Goal: Task Accomplishment & Management: Complete application form

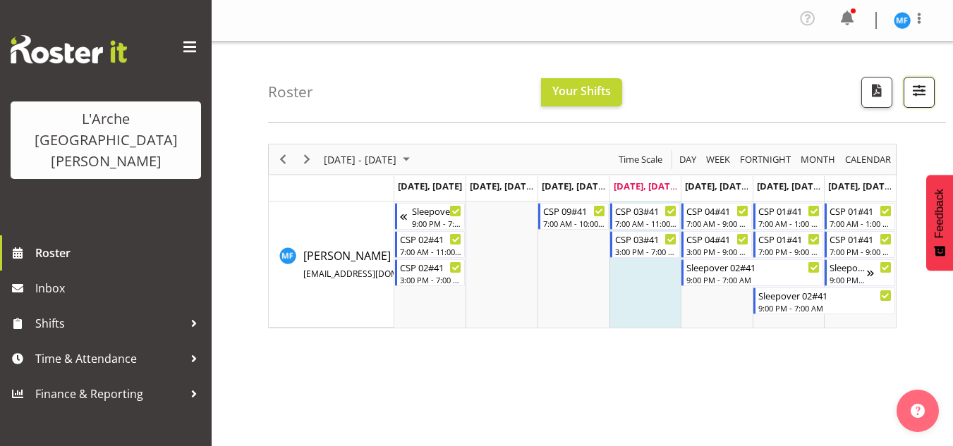
click at [919, 94] on span "button" at bounding box center [919, 90] width 18 height 18
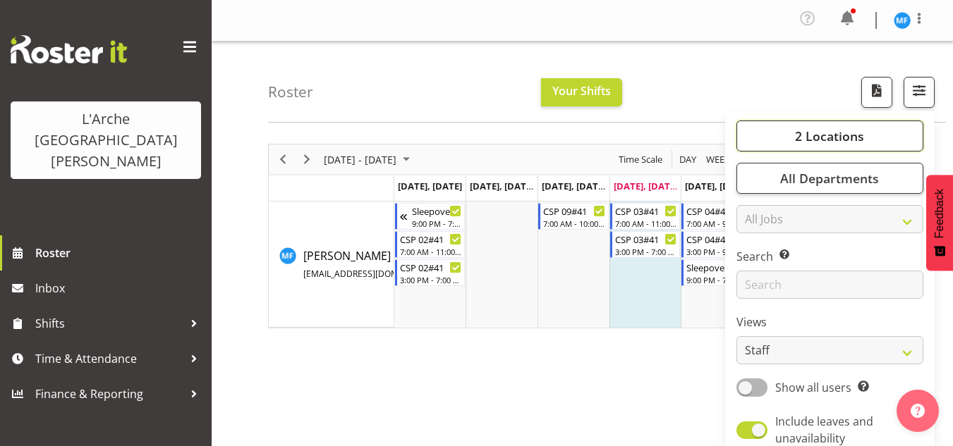
click at [844, 140] on span "2 Locations" at bounding box center [829, 136] width 69 height 17
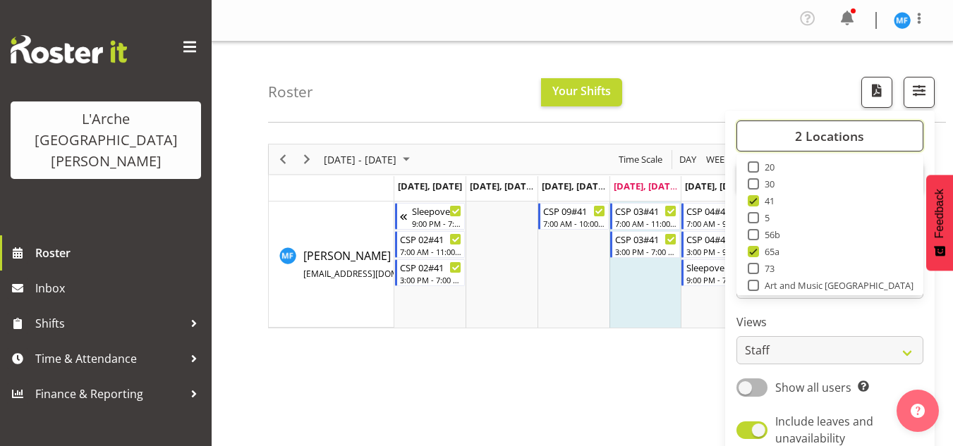
scroll to position [49, 0]
click at [795, 319] on label "Views" at bounding box center [829, 322] width 187 height 17
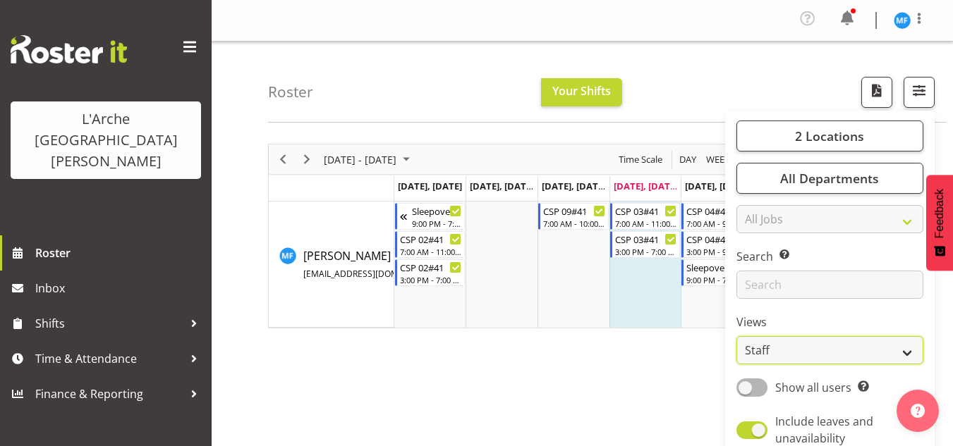
click at [817, 345] on select "Staff Role Shift - Horizontal Shift - Vertical Staff - Location" at bounding box center [829, 350] width 187 height 28
select select "shiftH"
click at [737, 336] on select "Staff Role Shift - Horizontal Shift - Vertical Staff - Location" at bounding box center [829, 350] width 187 height 28
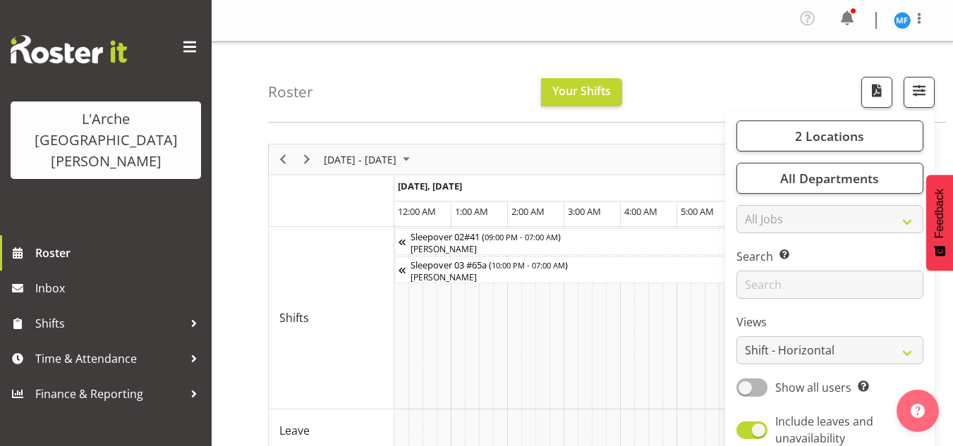
click at [692, 47] on div "Roster Your Shifts 2 Locations Clear 20 30 41 5 56b 65a 73 Art and Music Helens…" at bounding box center [607, 82] width 678 height 81
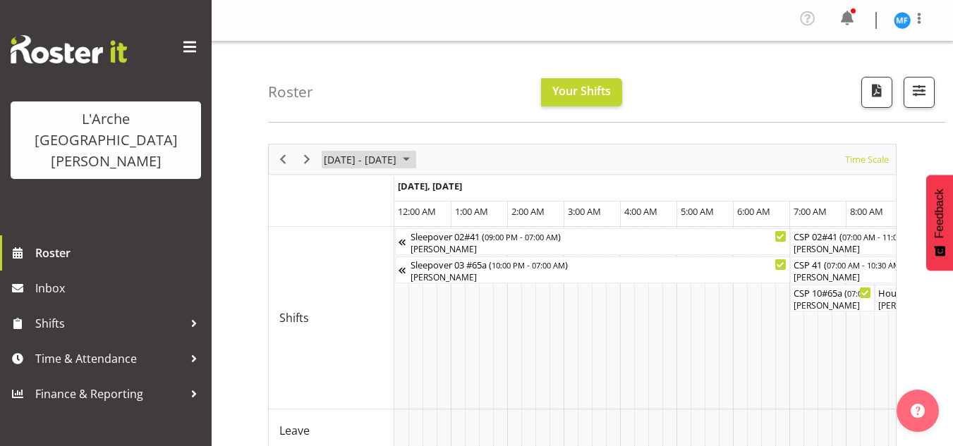
click at [415, 159] on span "September 01 - 07, 2025" at bounding box center [406, 160] width 17 height 18
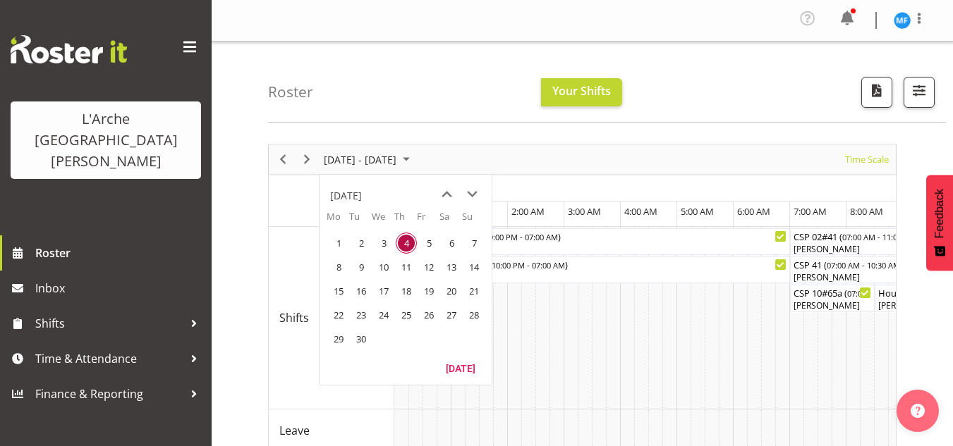
click at [898, 145] on div "September 01 - 07, 2025 Today Timeline Day Timeline Week Timeline Fortnight Tim…" at bounding box center [610, 415] width 685 height 564
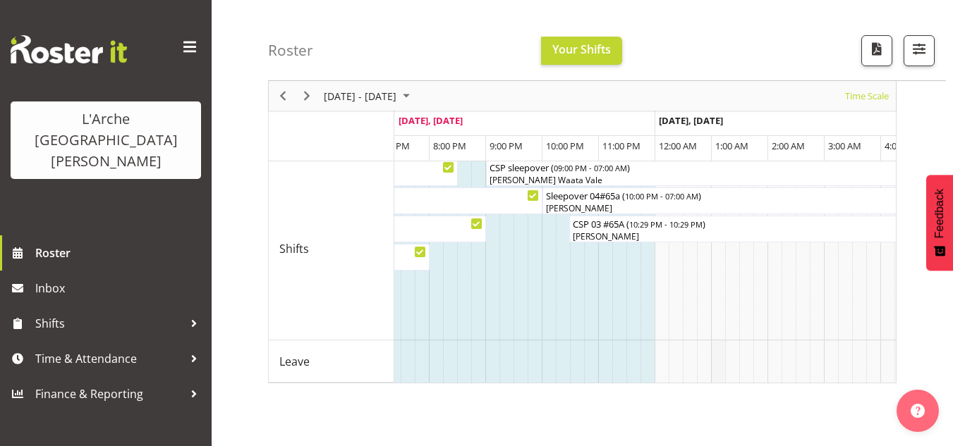
click at [716, 382] on td "Timeline Week of September 4, 2025" at bounding box center [718, 362] width 14 height 42
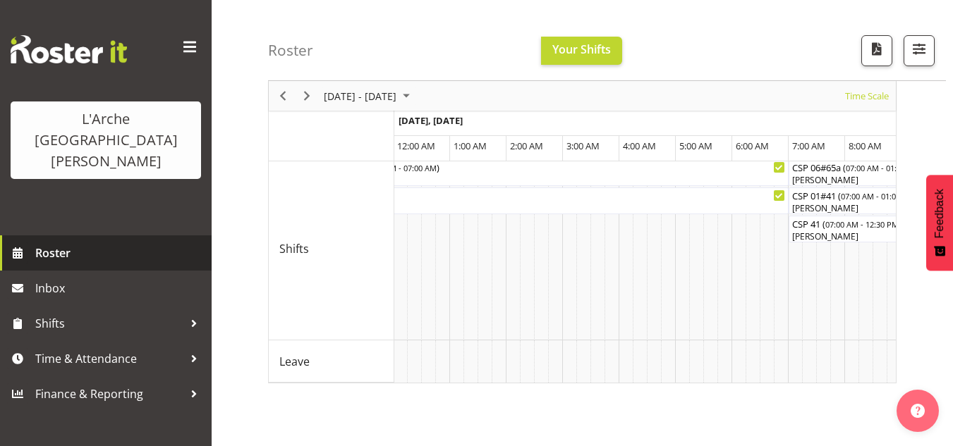
click at [90, 236] on link "Roster" at bounding box center [106, 253] width 212 height 35
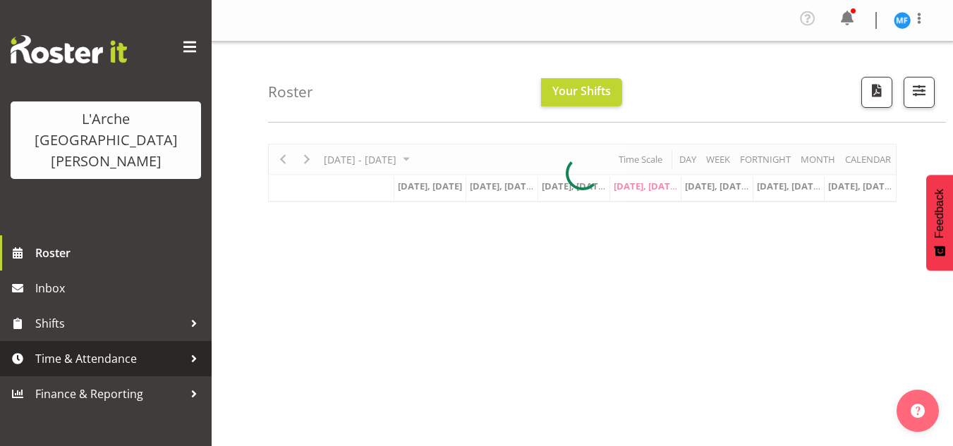
click at [78, 348] on span "Time & Attendance" at bounding box center [109, 358] width 148 height 21
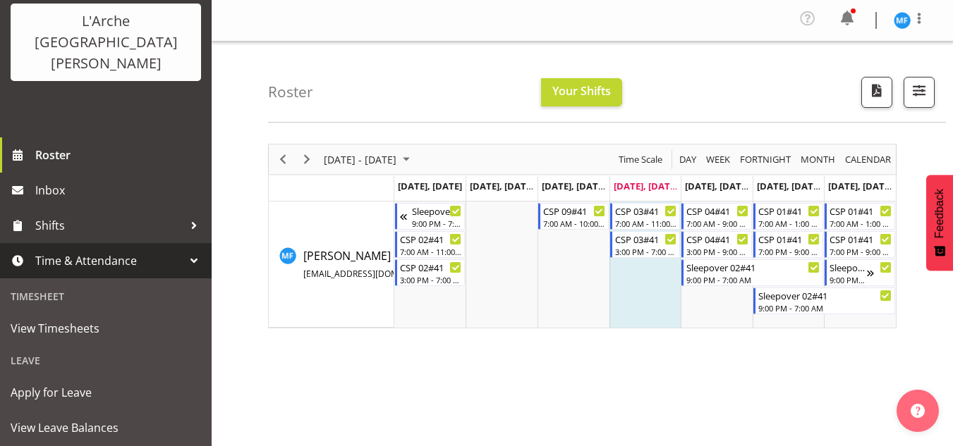
scroll to position [118, 0]
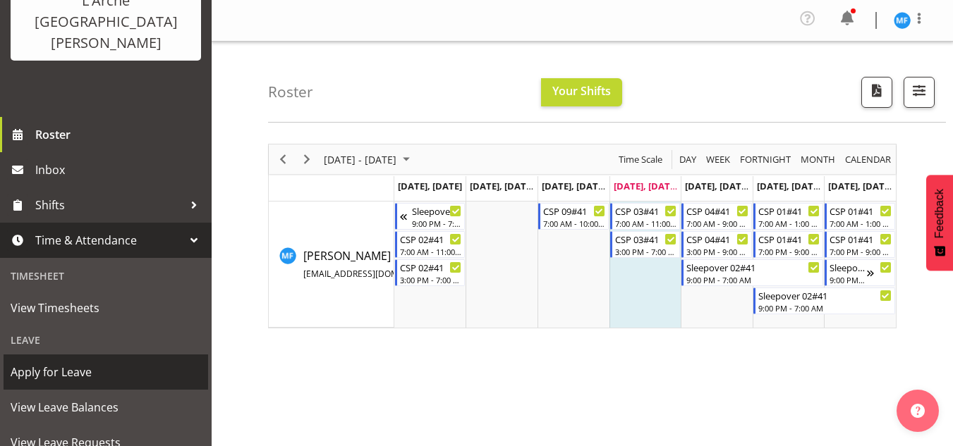
click at [84, 362] on span "Apply for Leave" at bounding box center [106, 372] width 190 height 21
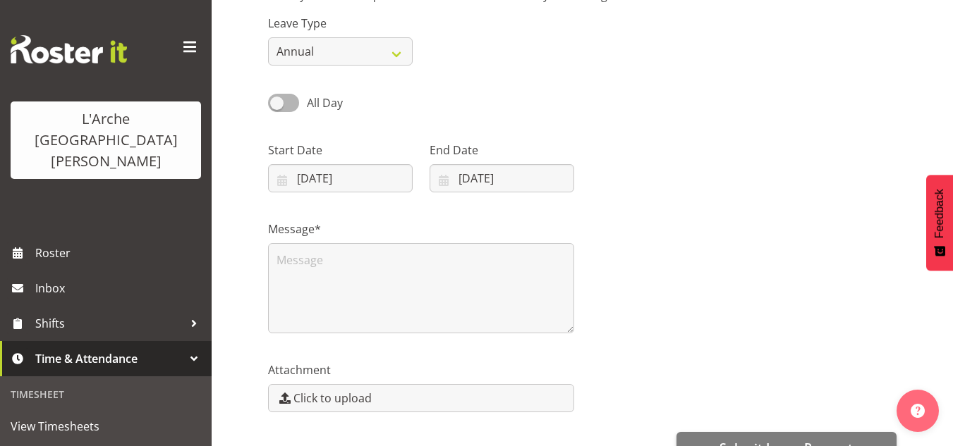
scroll to position [153, 0]
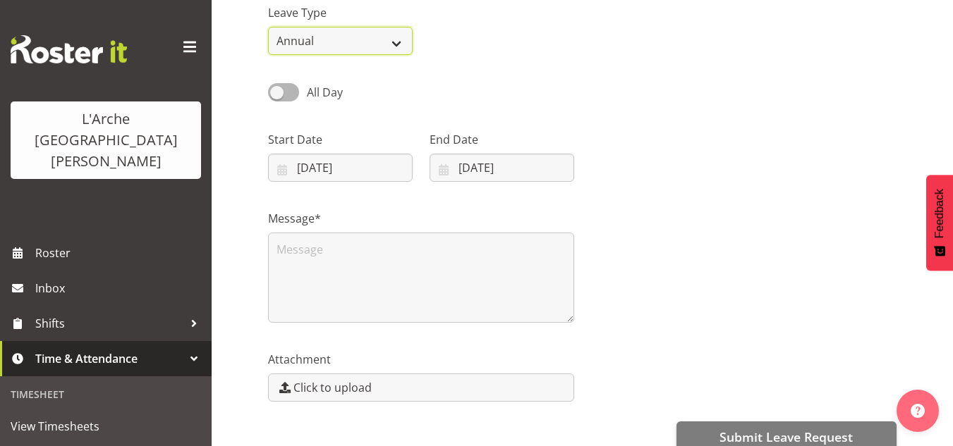
click at [398, 37] on select "Annual Sick Leave Without Pay Bereavement Domestic Violence Parental Jury Servi…" at bounding box center [340, 41] width 145 height 28
click at [467, 68] on div "All Day Single Day" at bounding box center [581, 87] width 645 height 48
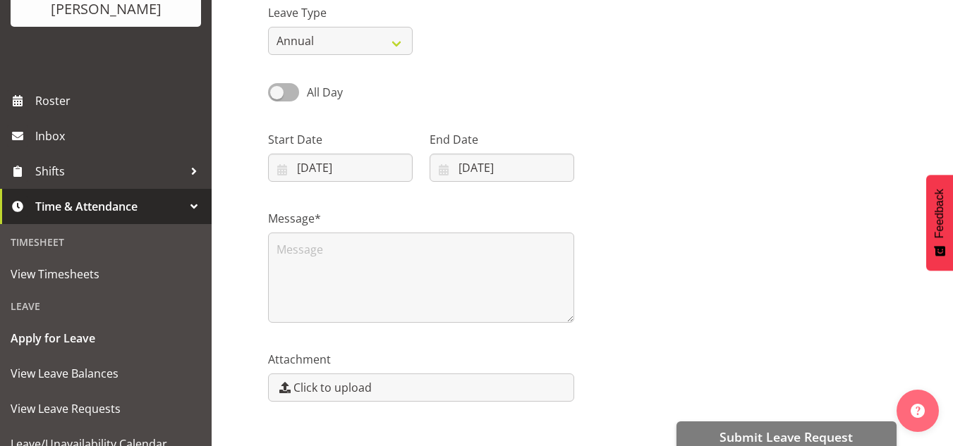
scroll to position [164, 0]
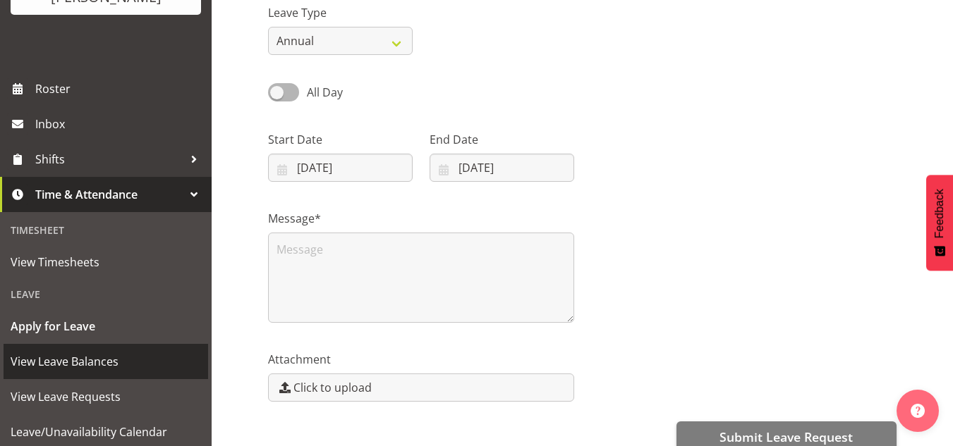
click at [56, 351] on span "View Leave Balances" at bounding box center [106, 361] width 190 height 21
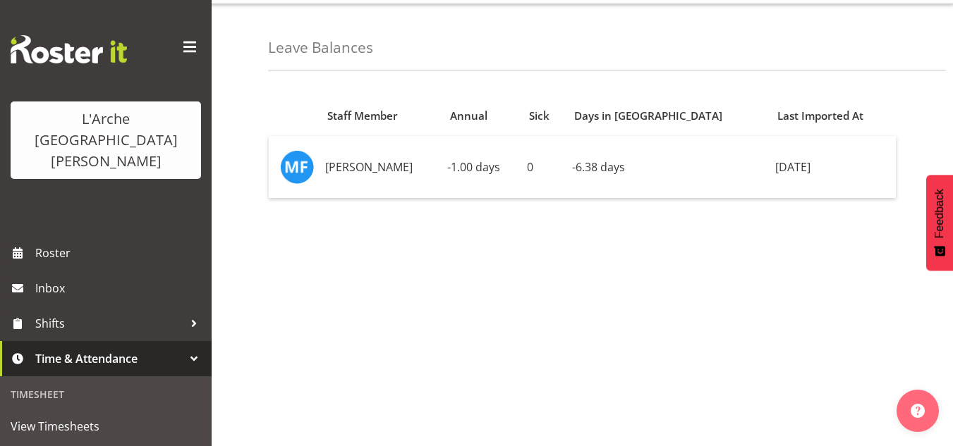
scroll to position [58, 0]
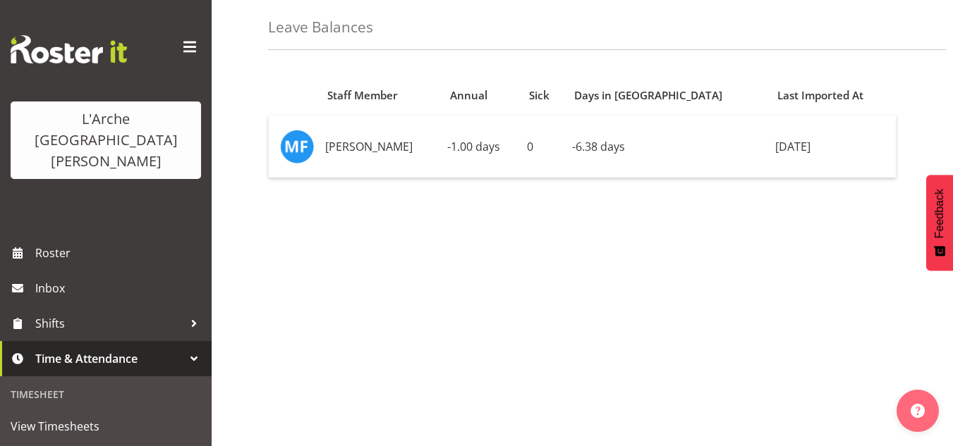
drag, startPoint x: 551, startPoint y: 143, endPoint x: 396, endPoint y: 239, distance: 182.4
click at [396, 239] on div "Staff Member Annual Sick Days in Lieu Last Imported At Melissa Fry -1.00 days 0…" at bounding box center [610, 343] width 685 height 564
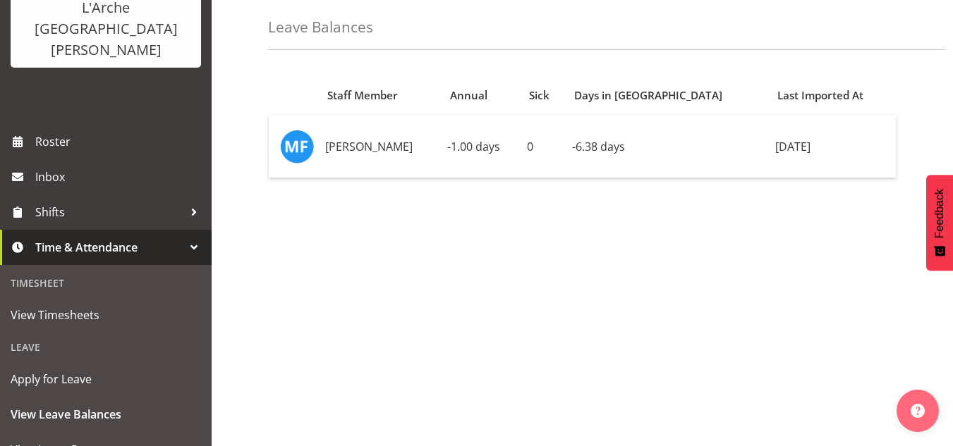
scroll to position [114, 0]
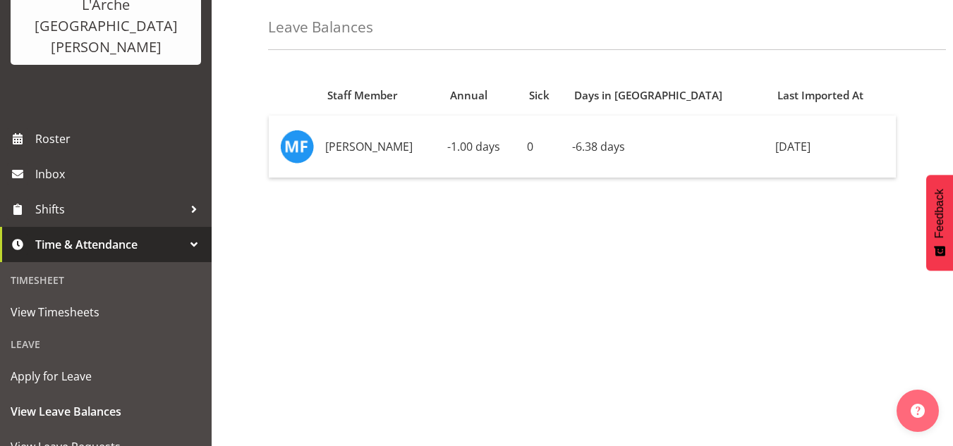
drag, startPoint x: 200, startPoint y: 257, endPoint x: 202, endPoint y: 281, distance: 23.4
click at [202, 281] on div "L'Arche Mount Tabor Roster Inbox Shifts Time & Attendance Timesheet View Timesh…" at bounding box center [106, 223] width 212 height 446
click at [197, 263] on div "Timesheet View Timesheets Leave Apply for Leave View Leave Balances View Leave …" at bounding box center [106, 382] width 212 height 241
drag, startPoint x: 212, startPoint y: 260, endPoint x: 209, endPoint y: 334, distance: 74.1
click at [209, 334] on div "L'Arche Mount Tabor Roster Inbox Shifts Time & Attendance Timesheet View Timesh…" at bounding box center [476, 283] width 953 height 683
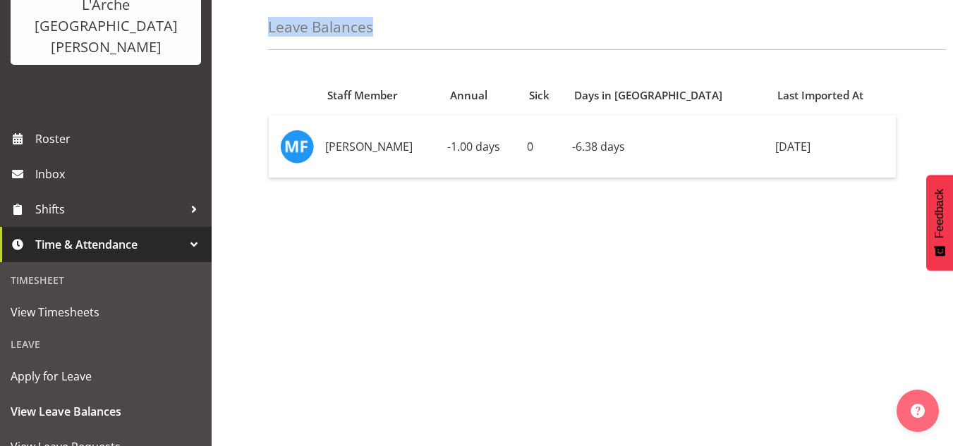
scroll to position [164, 0]
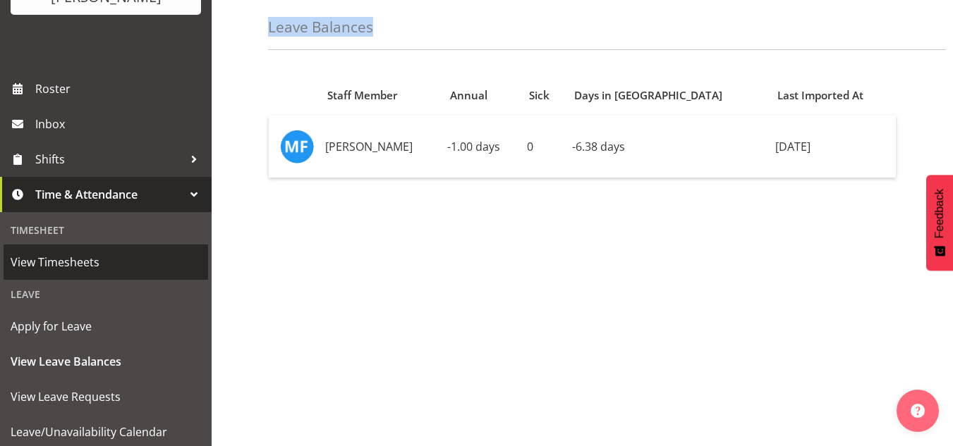
click at [51, 252] on span "View Timesheets" at bounding box center [106, 262] width 190 height 21
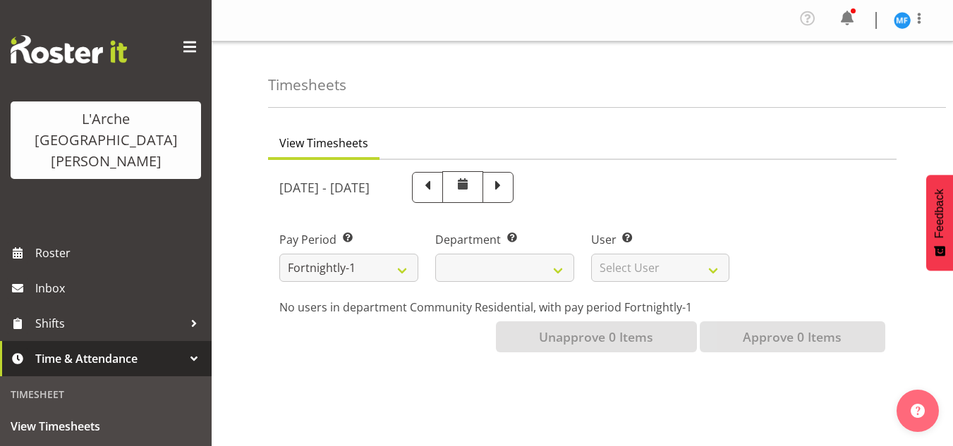
select select
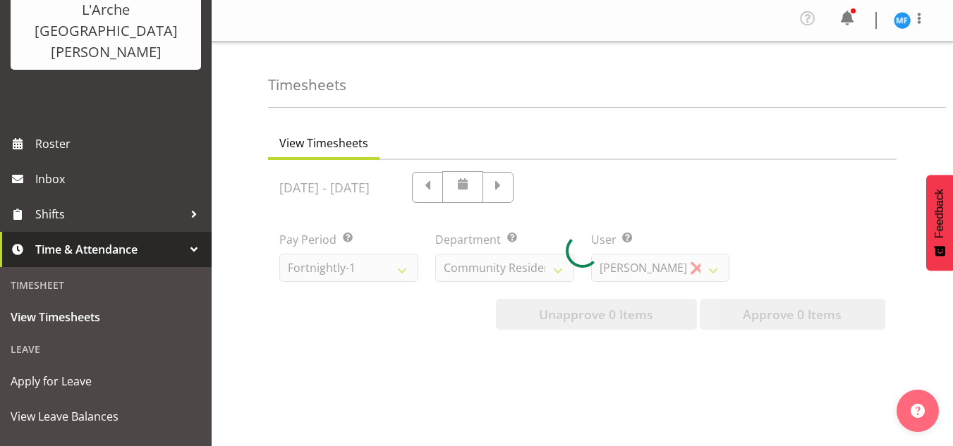
scroll to position [164, 0]
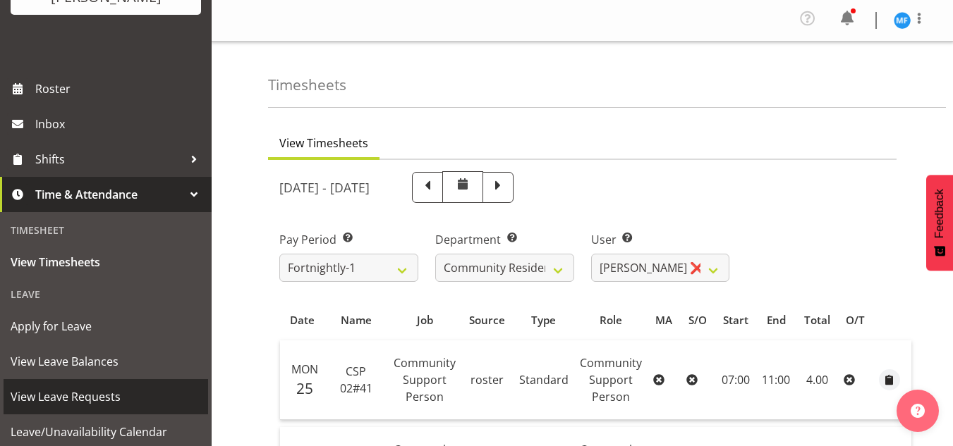
click at [54, 386] on span "View Leave Requests" at bounding box center [106, 396] width 190 height 21
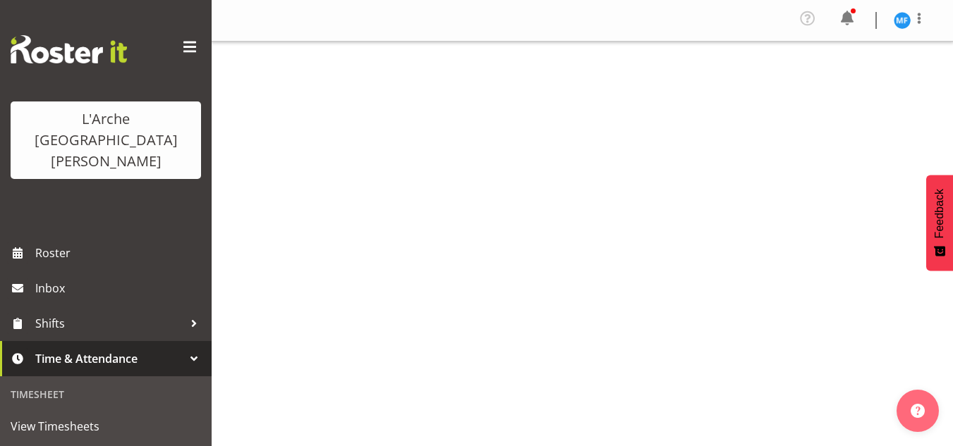
click at [59, 348] on span "Time & Attendance" at bounding box center [109, 358] width 148 height 21
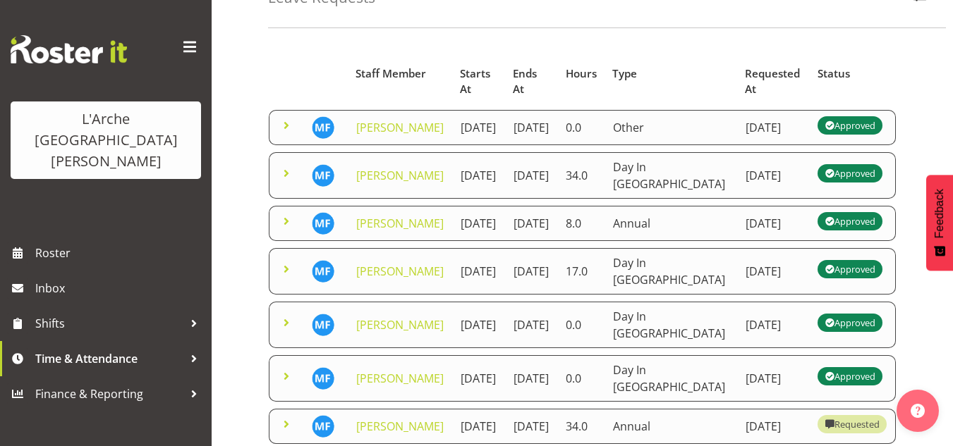
scroll to position [90, 0]
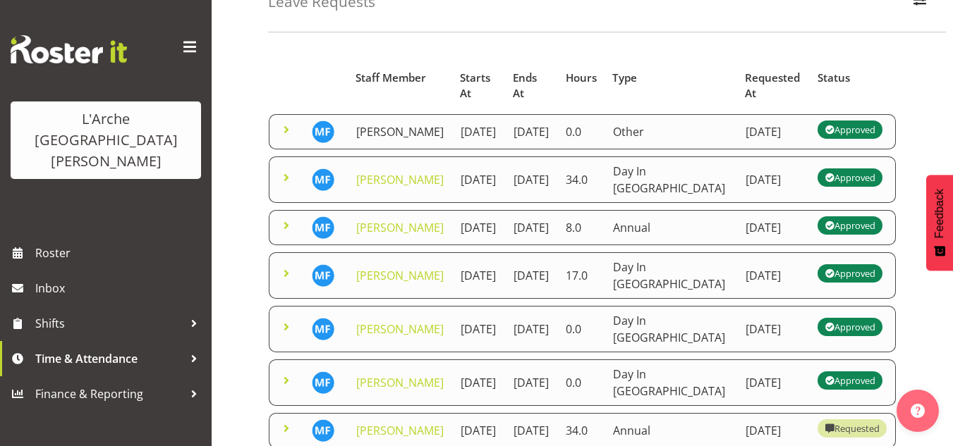
click at [383, 124] on link "Melissa Fry" at bounding box center [399, 132] width 87 height 16
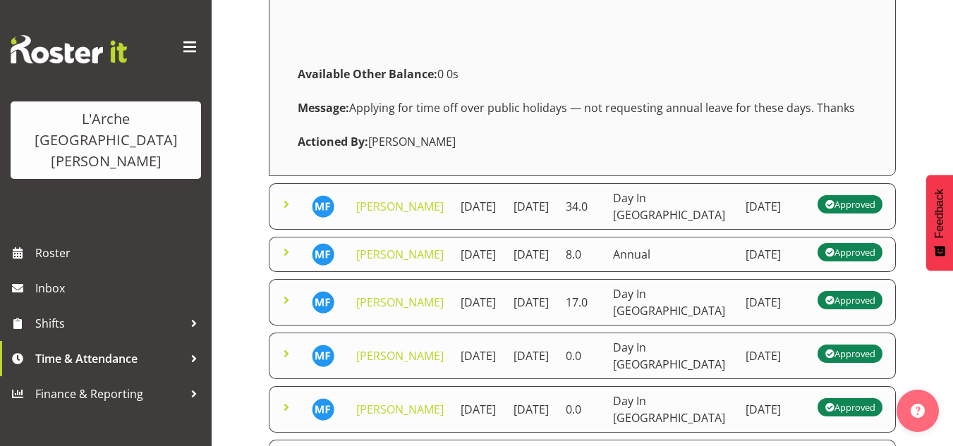
scroll to position [343, 0]
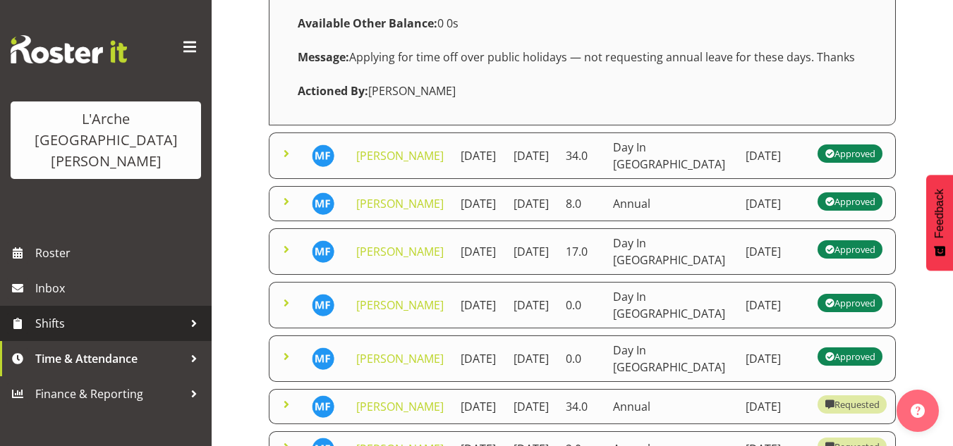
click at [199, 313] on div at bounding box center [193, 323] width 21 height 21
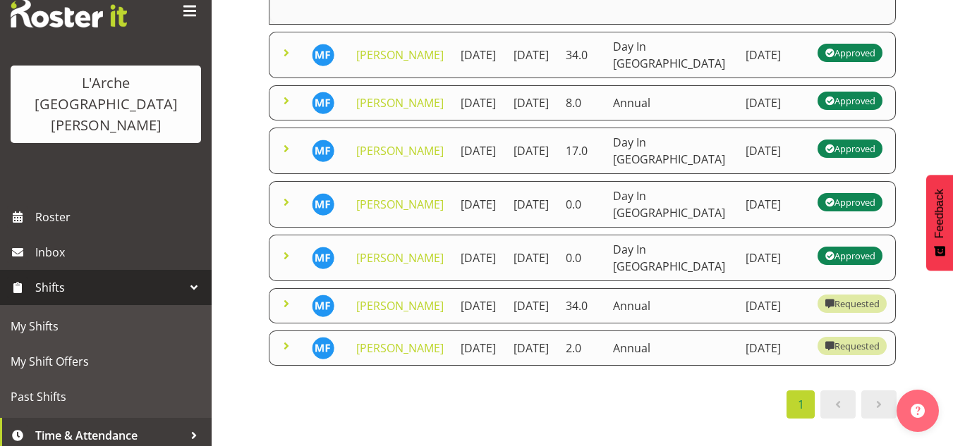
scroll to position [601, 0]
click at [82, 277] on span "Shifts" at bounding box center [109, 287] width 148 height 21
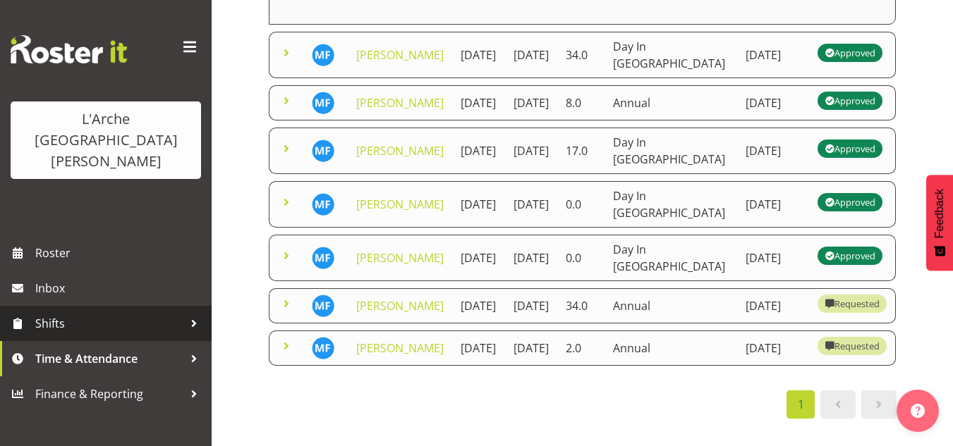
click at [85, 313] on span "Shifts" at bounding box center [109, 323] width 148 height 21
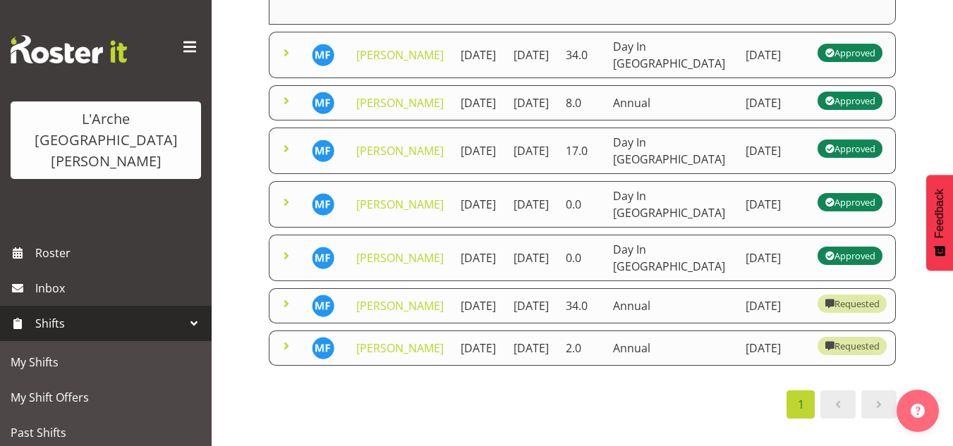
scroll to position [36, 0]
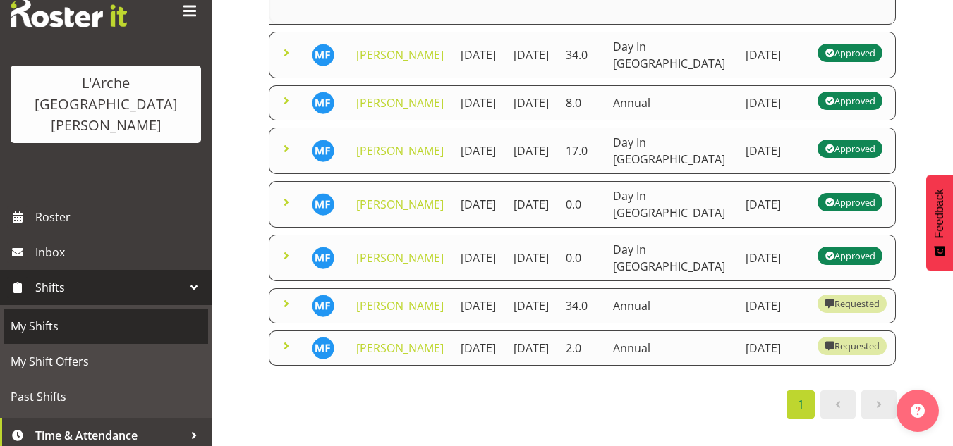
click at [78, 316] on span "My Shifts" at bounding box center [106, 326] width 190 height 21
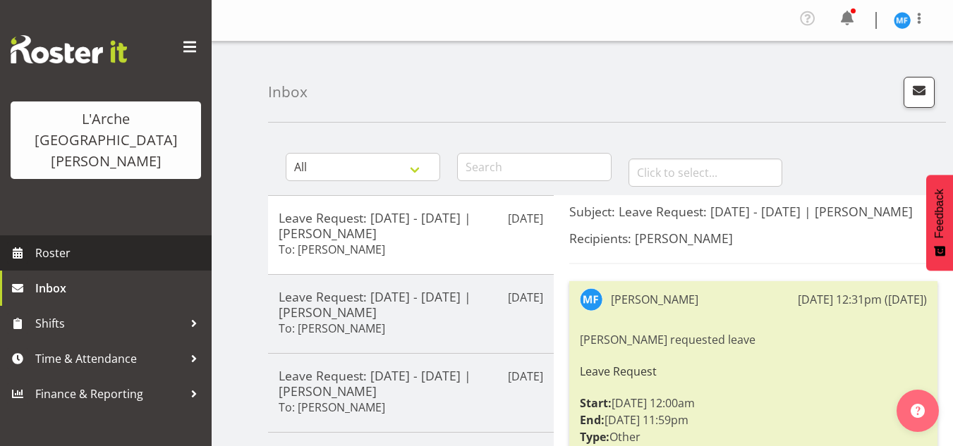
click at [90, 236] on link "Roster" at bounding box center [106, 253] width 212 height 35
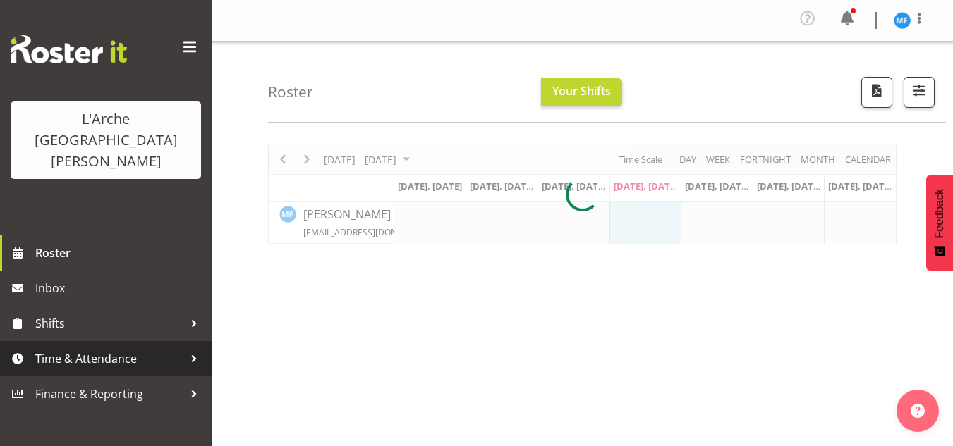
click at [109, 348] on span "Time & Attendance" at bounding box center [109, 358] width 148 height 21
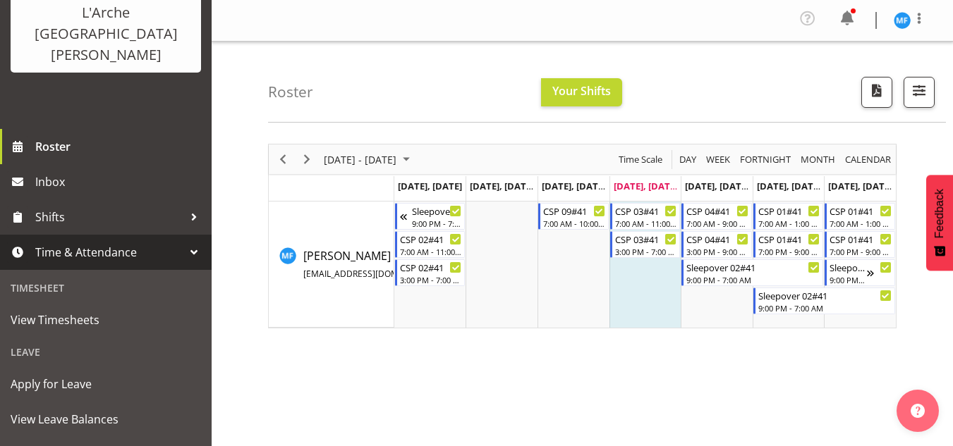
scroll to position [149, 0]
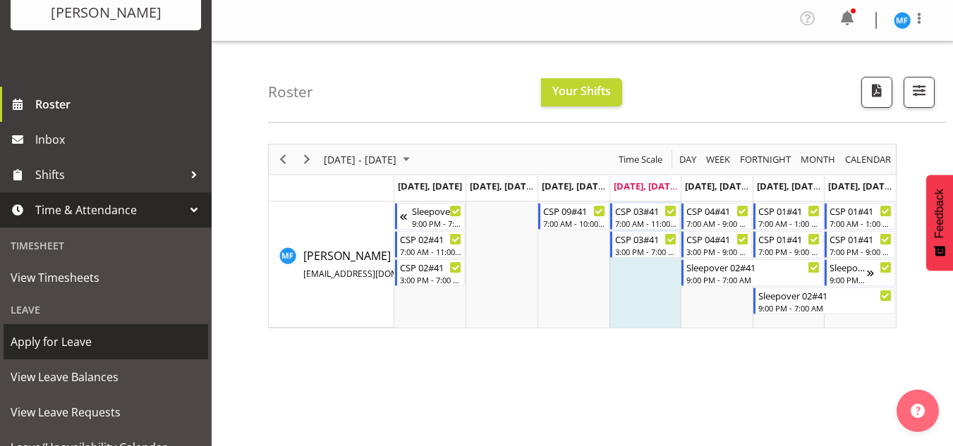
click at [53, 331] on span "Apply for Leave" at bounding box center [106, 341] width 190 height 21
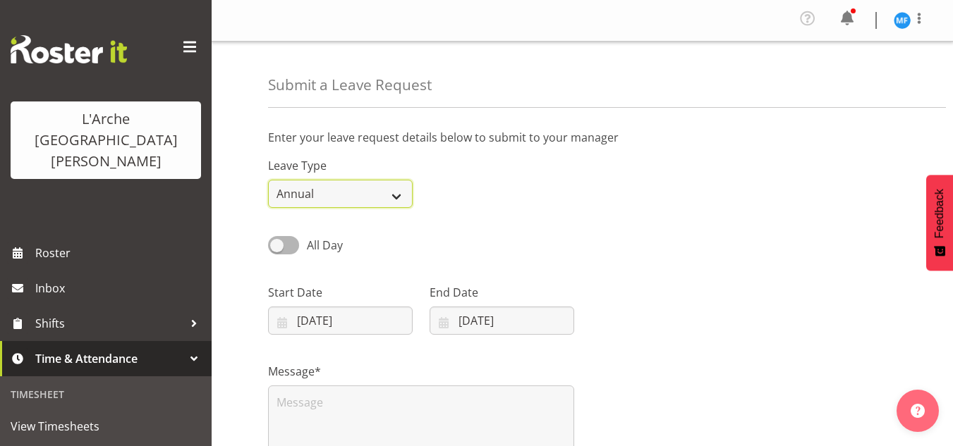
click at [399, 192] on select "Annual Sick Leave Without Pay Bereavement Domestic Violence Parental Jury Servi…" at bounding box center [340, 194] width 145 height 28
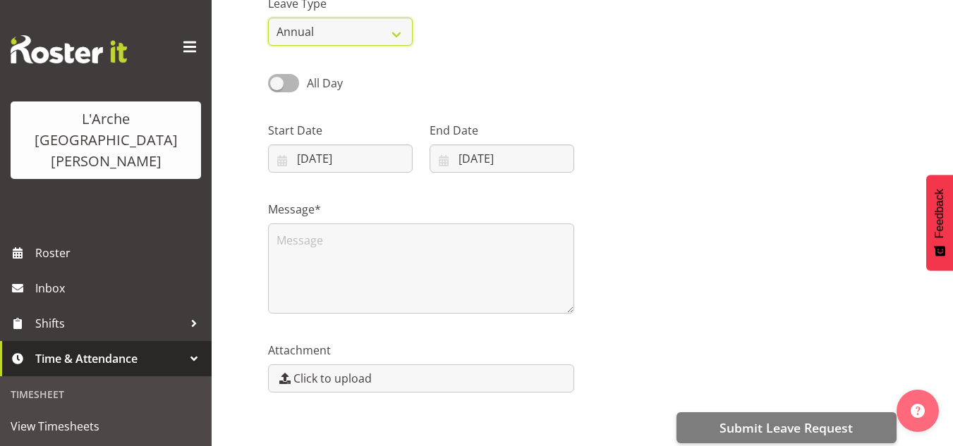
scroll to position [161, 0]
click at [396, 24] on select "Annual Sick Leave Without Pay Bereavement Domestic Violence Parental Jury Servi…" at bounding box center [340, 33] width 145 height 28
select select "Day In [GEOGRAPHIC_DATA]"
click at [268, 19] on select "Annual Sick Leave Without Pay Bereavement Domestic Violence Parental Jury Servi…" at bounding box center [340, 33] width 145 height 28
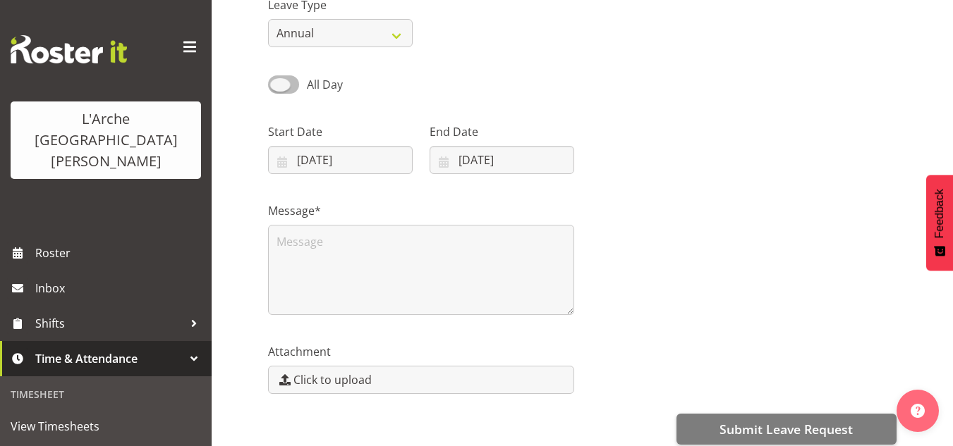
click at [302, 81] on span "All Day" at bounding box center [321, 84] width 44 height 17
click at [277, 81] on input "All Day" at bounding box center [272, 84] width 9 height 9
click at [286, 80] on span at bounding box center [283, 84] width 31 height 18
click at [277, 80] on input "Part Day" at bounding box center [272, 84] width 9 height 9
checkbox input "false"
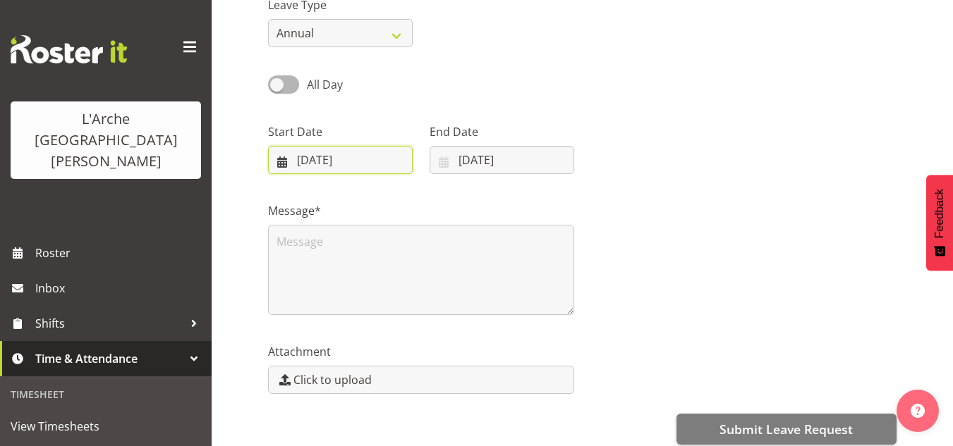
click at [367, 166] on input "04/09/2025" at bounding box center [340, 160] width 145 height 28
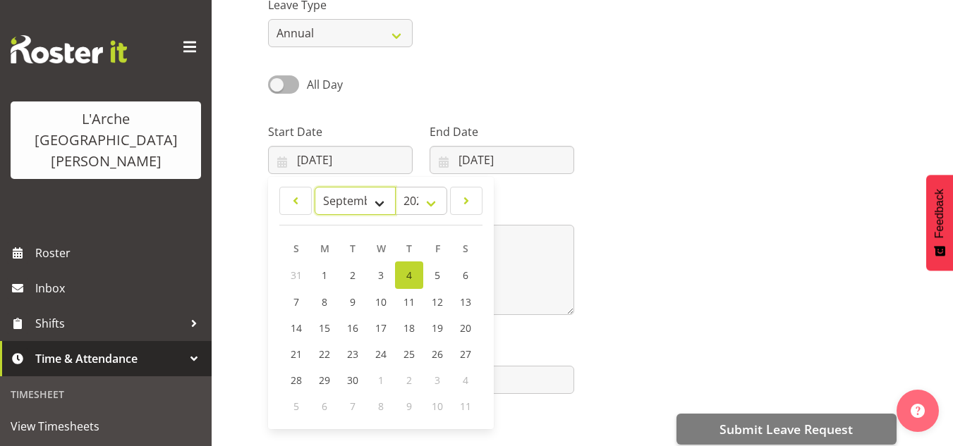
click at [382, 204] on select "January February March April May June July August September October November De…" at bounding box center [354, 201] width 81 height 28
select select "9"
click at [314, 187] on select "January February March April May June July August September October November De…" at bounding box center [354, 201] width 81 height 28
click at [437, 329] on span "17" at bounding box center [437, 326] width 11 height 13
type input "17/10/2025"
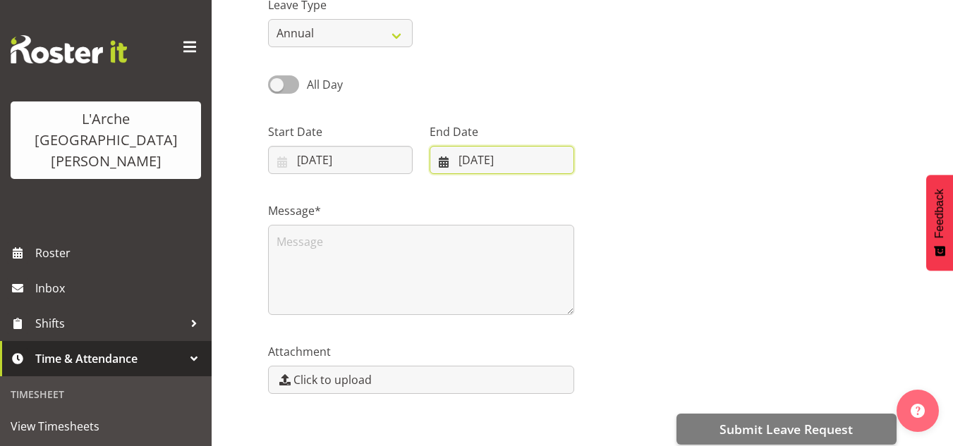
click at [465, 168] on input "04/09/2025" at bounding box center [501, 160] width 145 height 28
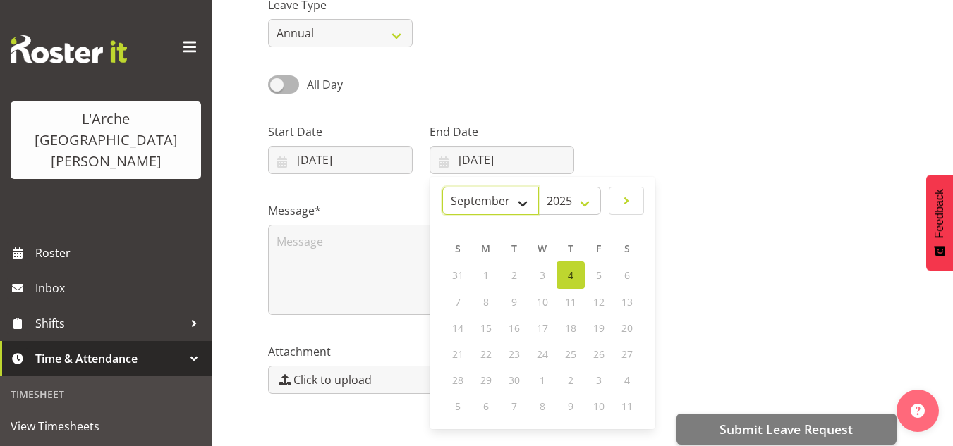
click at [521, 207] on select "January February March April May June July August September October November De…" at bounding box center [490, 201] width 97 height 28
click at [475, 187] on select "January February March April May June July August September October November De…" at bounding box center [490, 201] width 97 height 28
click at [530, 202] on select "January February March April May June July August September October November De…" at bounding box center [516, 201] width 81 height 28
select select "9"
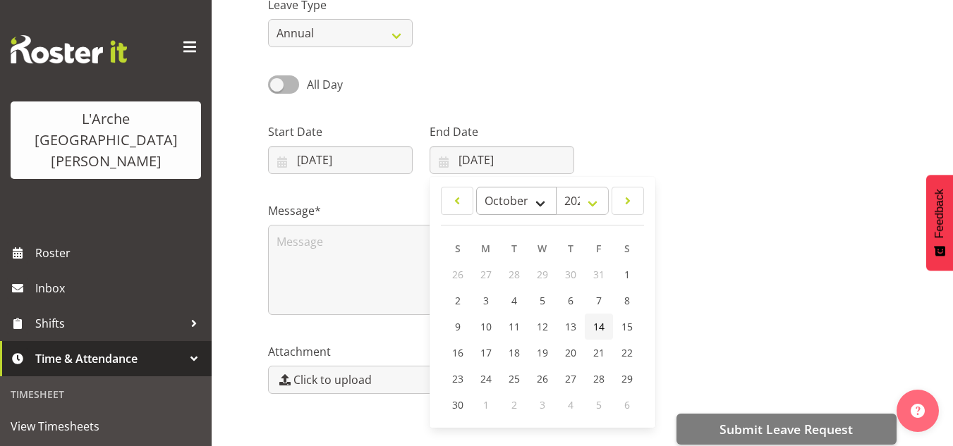
click at [476, 187] on select "January February March April May June July August September October November De…" at bounding box center [516, 201] width 81 height 28
click at [459, 346] on span "19" at bounding box center [457, 352] width 11 height 13
type input "19/10/2025"
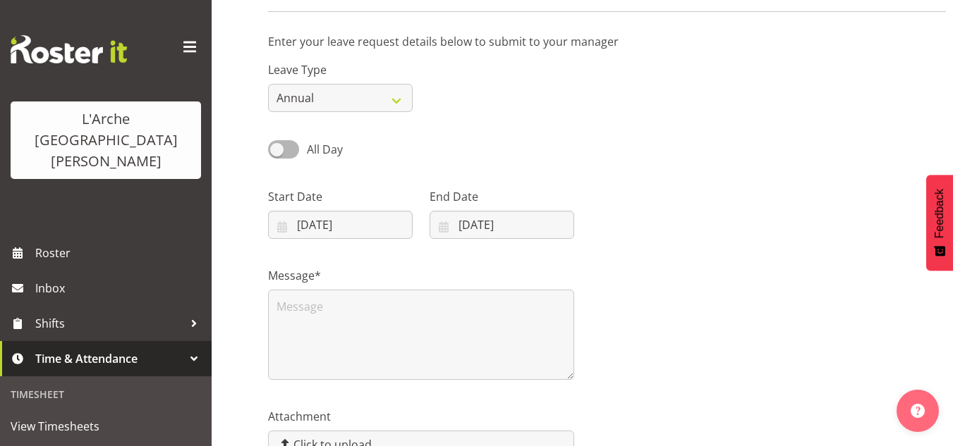
scroll to position [99, 0]
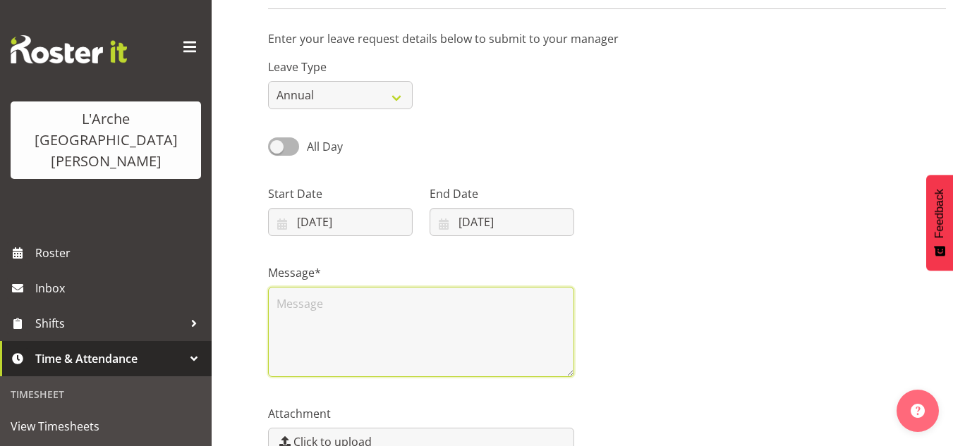
click at [300, 293] on textarea at bounding box center [421, 332] width 306 height 90
type textarea "G"
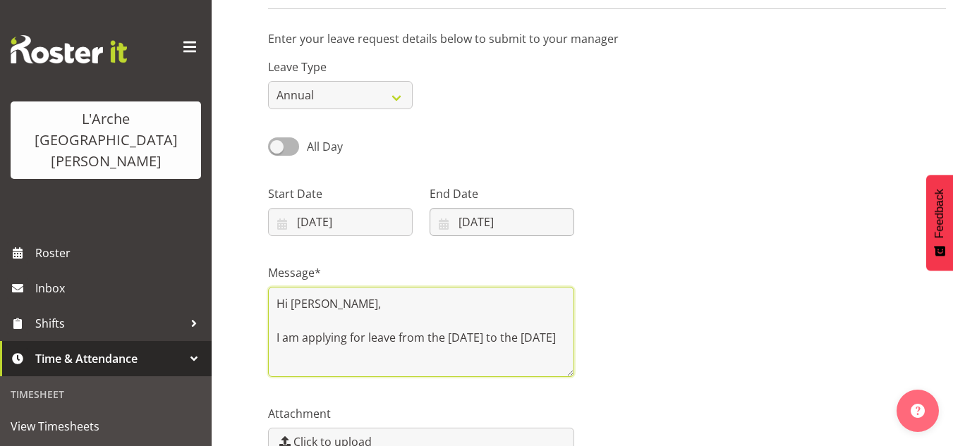
type textarea "Hi Priya, I am applying for leave from the 17th October to the 19th October"
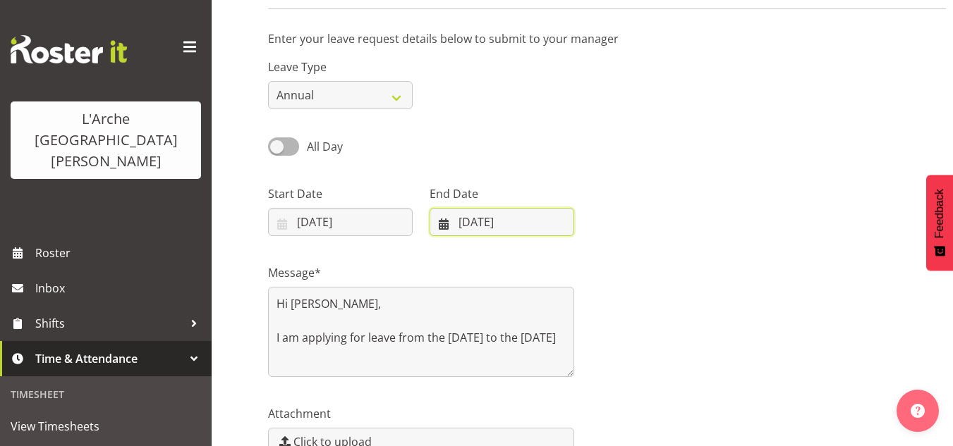
click at [489, 214] on input "19/10/2025" at bounding box center [501, 222] width 145 height 28
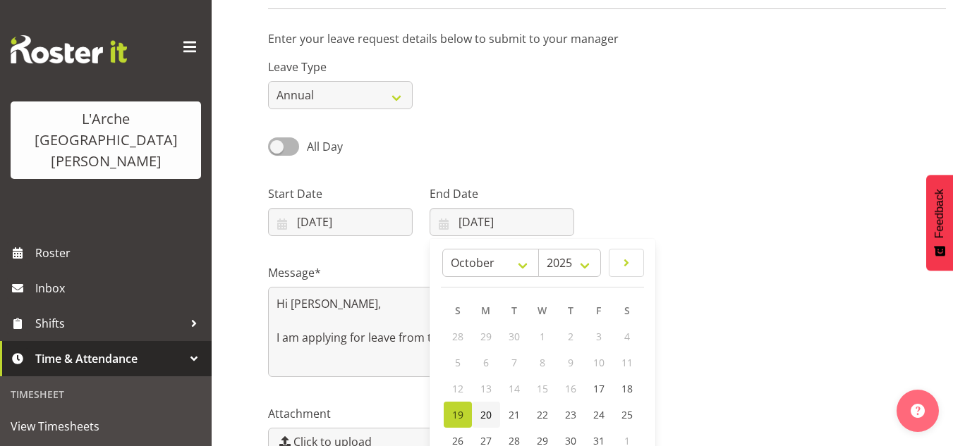
click at [484, 407] on link "20" at bounding box center [486, 415] width 28 height 26
type input "20/10/2025"
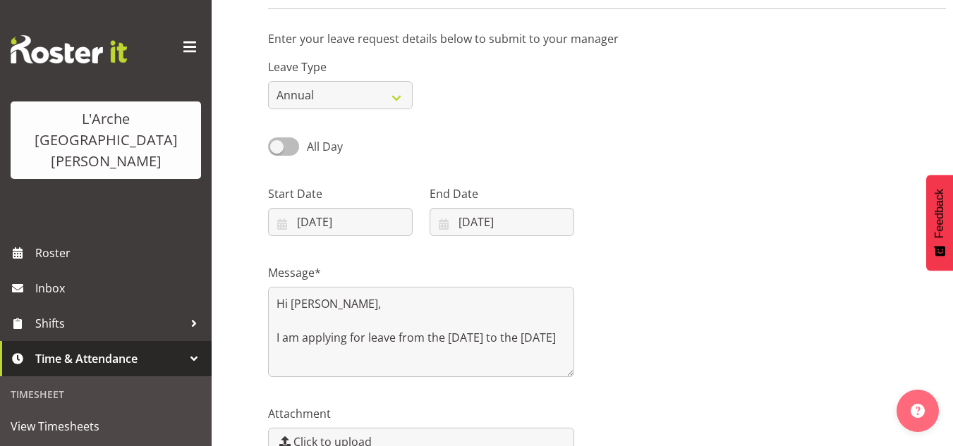
click at [291, 140] on span at bounding box center [283, 147] width 31 height 18
click at [277, 142] on input "All Day" at bounding box center [272, 146] width 9 height 9
checkbox input "true"
type input "04/09/2025"
click at [279, 142] on span at bounding box center [283, 147] width 31 height 18
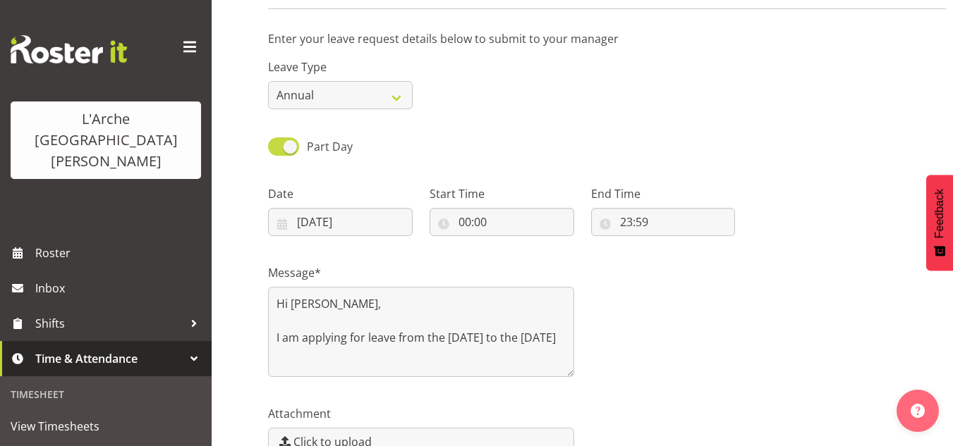
click at [277, 142] on input "Part Day" at bounding box center [272, 146] width 9 height 9
checkbox input "false"
type input "17/10/2025"
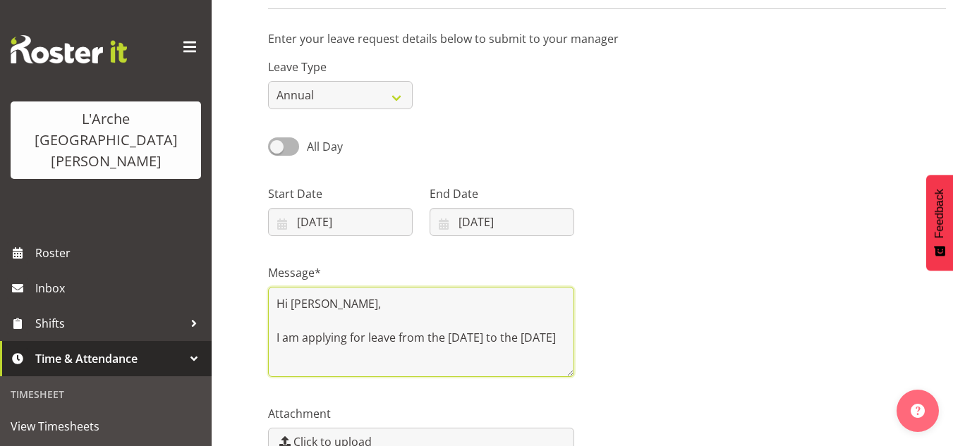
click at [360, 356] on textarea "Hi Priya, I am applying for leave from the 17th October to the 19th October" at bounding box center [421, 332] width 306 height 90
click at [303, 356] on textarea "Hi Priya, I am applying for leave from the 17th October to the 19th October" at bounding box center [421, 332] width 306 height 90
type textarea "Hi Priya, I am applying for leave from the 17th October to the October"
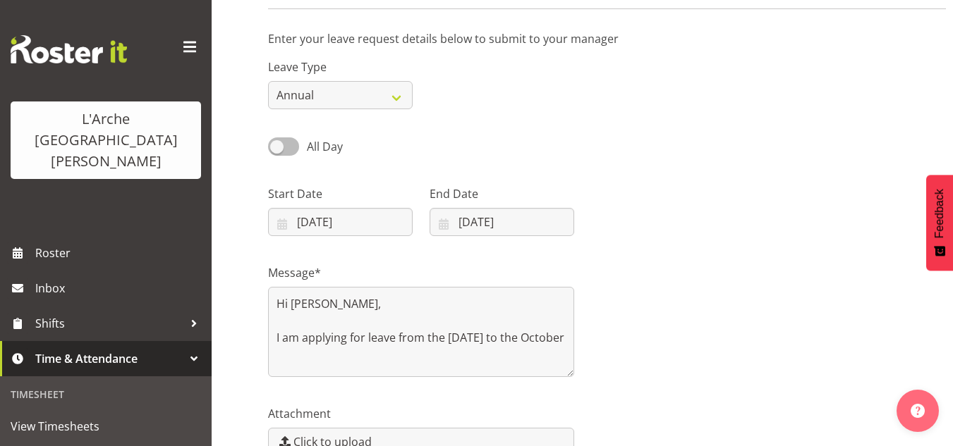
click at [305, 149] on span "All Day" at bounding box center [321, 146] width 44 height 17
click at [277, 149] on input "All Day" at bounding box center [272, 146] width 9 height 9
checkbox input "true"
type input "04/09/2025"
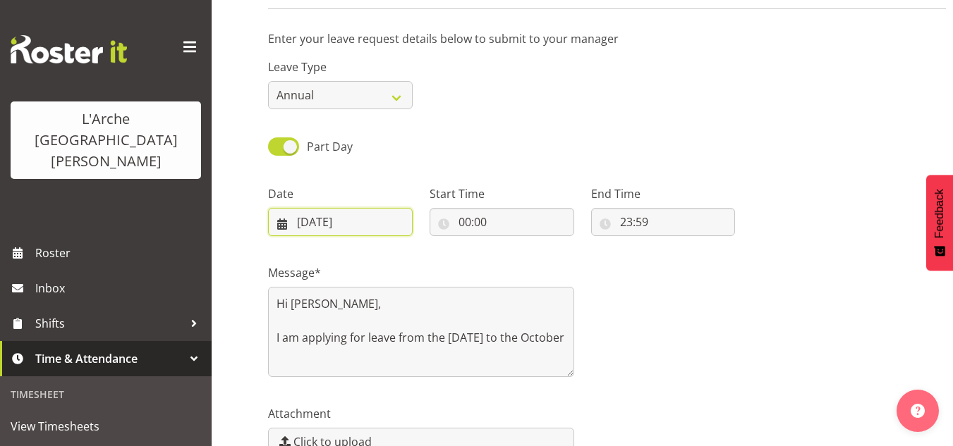
click at [331, 223] on input "04/09/2025" at bounding box center [340, 222] width 145 height 28
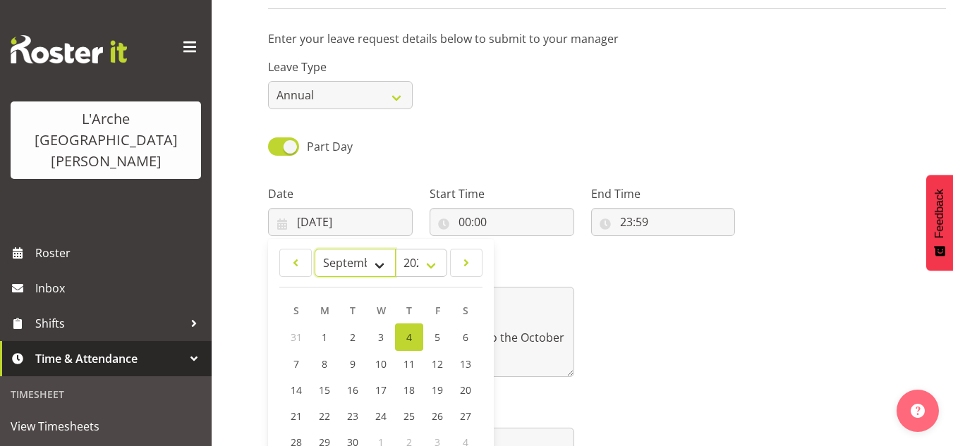
click at [370, 269] on select "January February March April May June July August September October November De…" at bounding box center [354, 263] width 81 height 28
select select "9"
click at [314, 249] on select "January February March April May June July August September October November De…" at bounding box center [354, 263] width 81 height 28
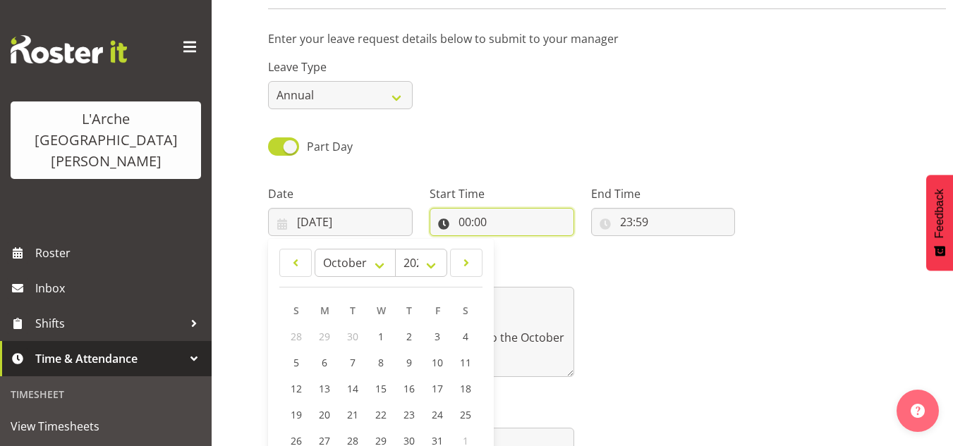
click at [506, 216] on input "00:00" at bounding box center [501, 222] width 145 height 28
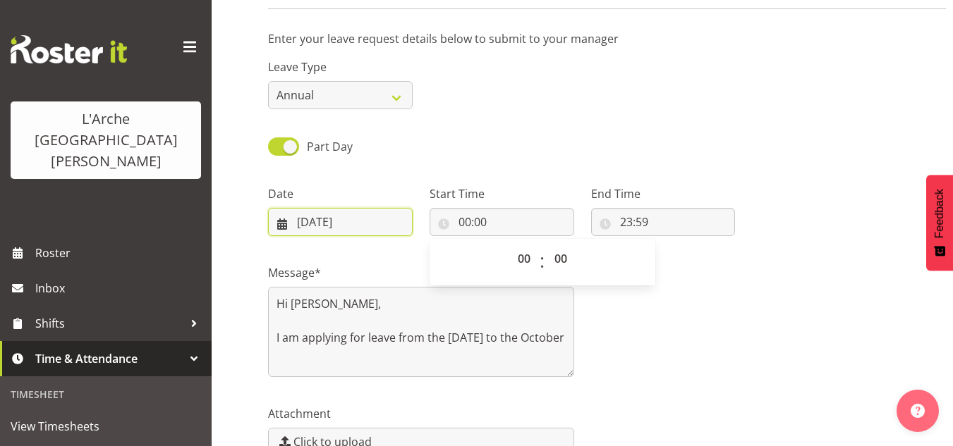
click at [382, 224] on input "04/09/2025" at bounding box center [340, 222] width 145 height 28
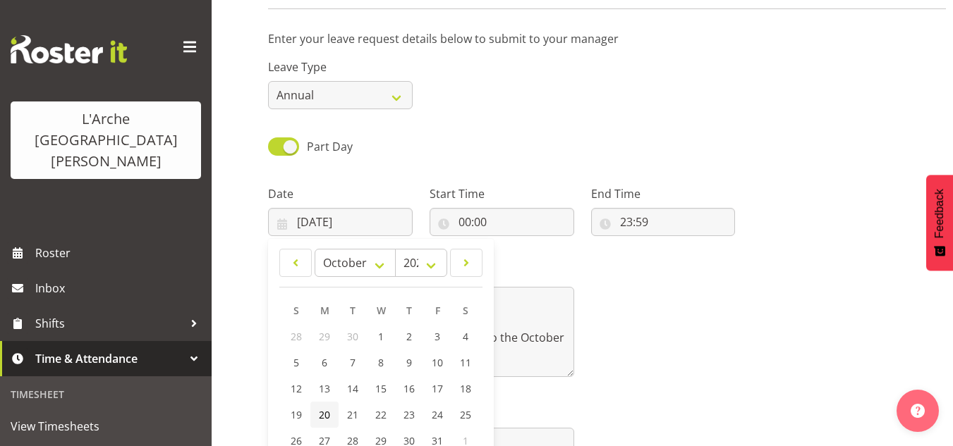
click at [320, 413] on span "20" at bounding box center [324, 414] width 11 height 13
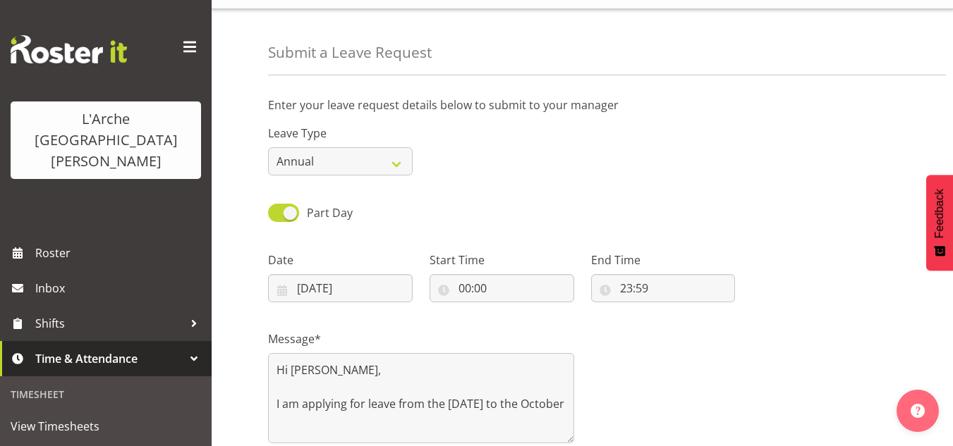
scroll to position [30, 0]
click at [373, 296] on input "20/10/2025" at bounding box center [340, 290] width 145 height 28
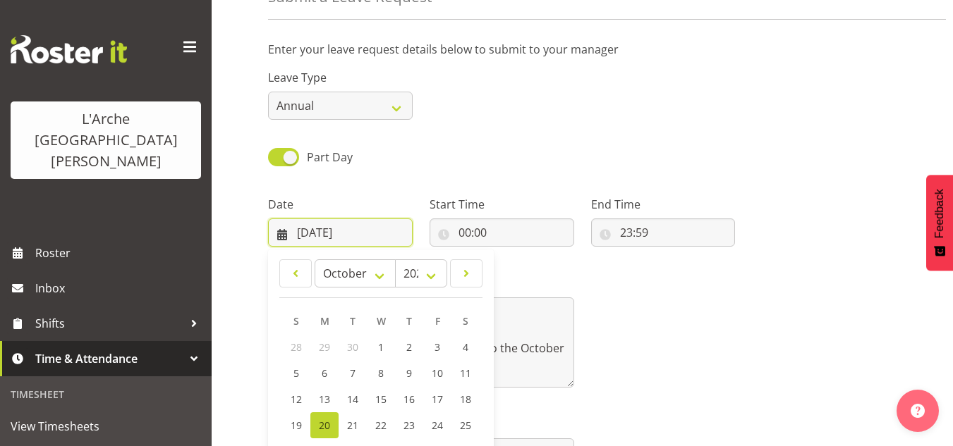
scroll to position [108, 0]
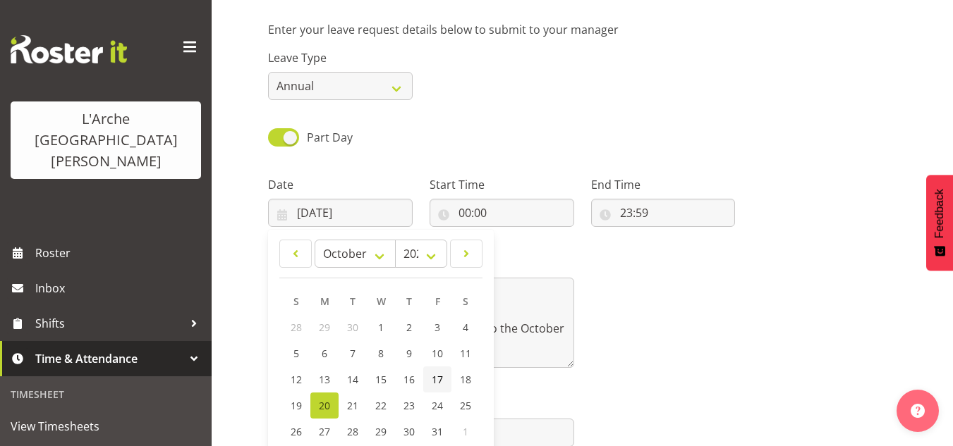
click at [427, 371] on link "17" at bounding box center [437, 380] width 28 height 26
type input "17/10/2025"
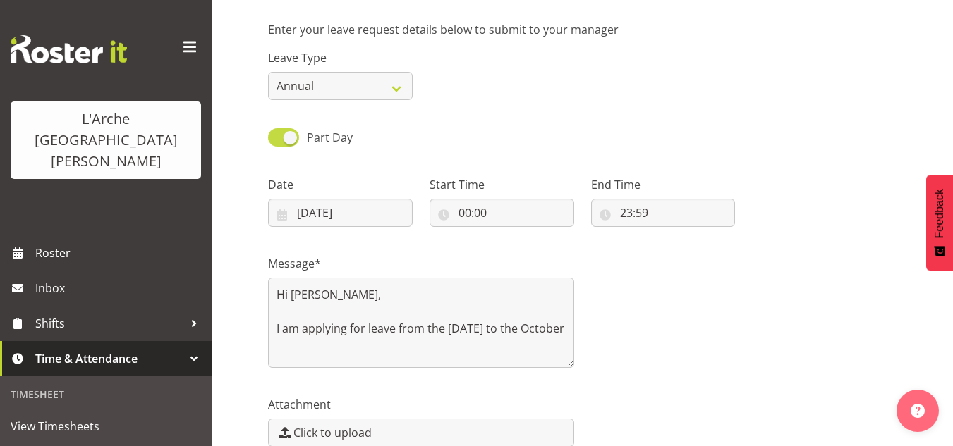
click at [278, 138] on span at bounding box center [283, 137] width 31 height 18
click at [277, 138] on input "Part Day" at bounding box center [272, 137] width 9 height 9
checkbox input "false"
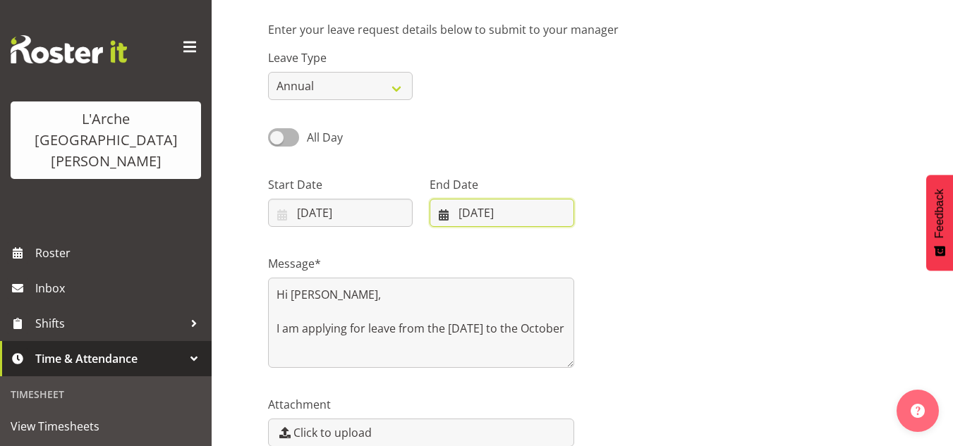
click at [502, 211] on input "20/10/2025" at bounding box center [501, 213] width 145 height 28
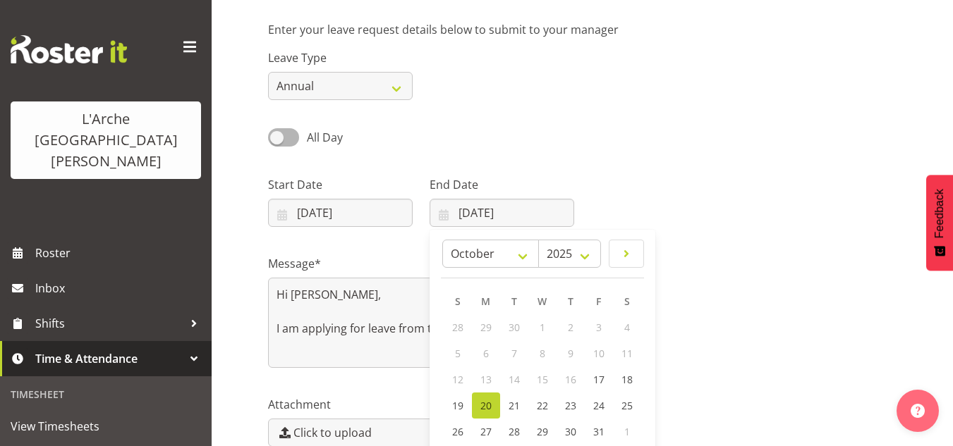
click at [483, 403] on span "20" at bounding box center [485, 405] width 11 height 13
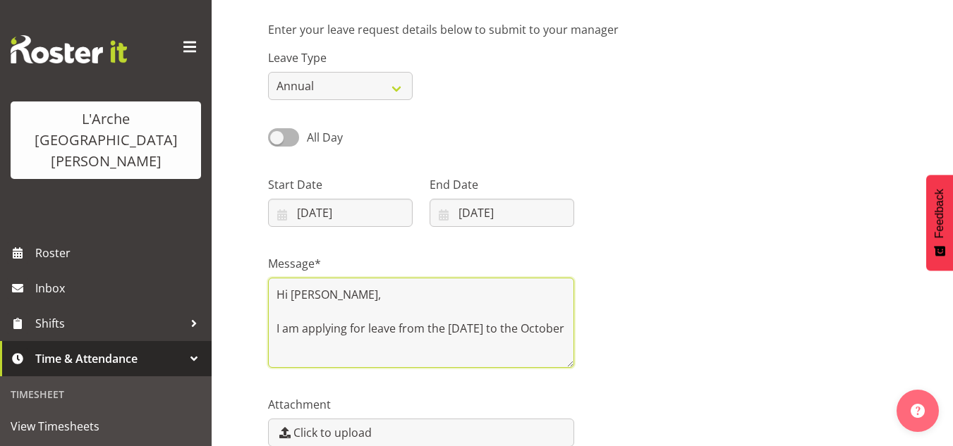
click at [347, 358] on textarea "Hi Priya, I am applying for leave from the 17th October to the October" at bounding box center [421, 323] width 306 height 90
click at [347, 358] on textarea "Hi Priya, I am applying for leave from the 17th October to th" at bounding box center [421, 323] width 306 height 90
click at [558, 330] on textarea "Hi Priya, I am applying for leave from the 17th October to th" at bounding box center [421, 323] width 306 height 90
drag, startPoint x: 503, startPoint y: 347, endPoint x: 274, endPoint y: 290, distance: 235.5
click at [274, 290] on textarea "Hi Priya, I am applying for leave from the 17th October to the 20th October for…" at bounding box center [421, 323] width 306 height 90
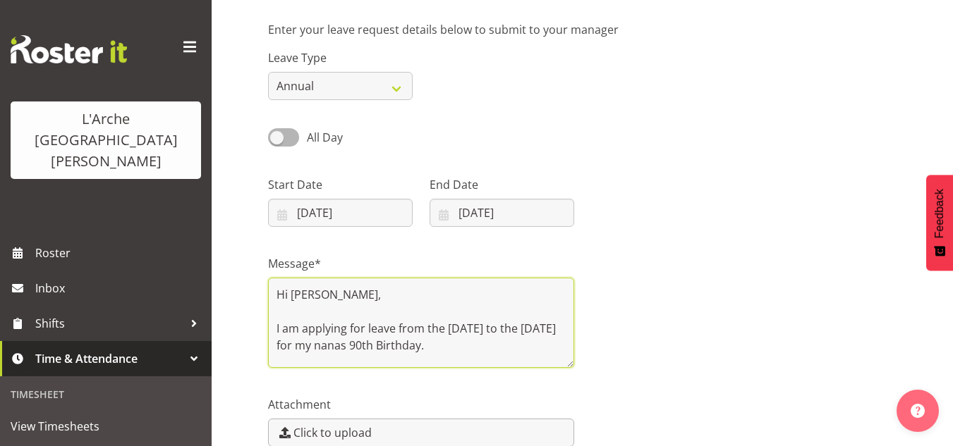
type textarea "Hi Priya, I am applying for leave from the 17th October to the 20th October for…"
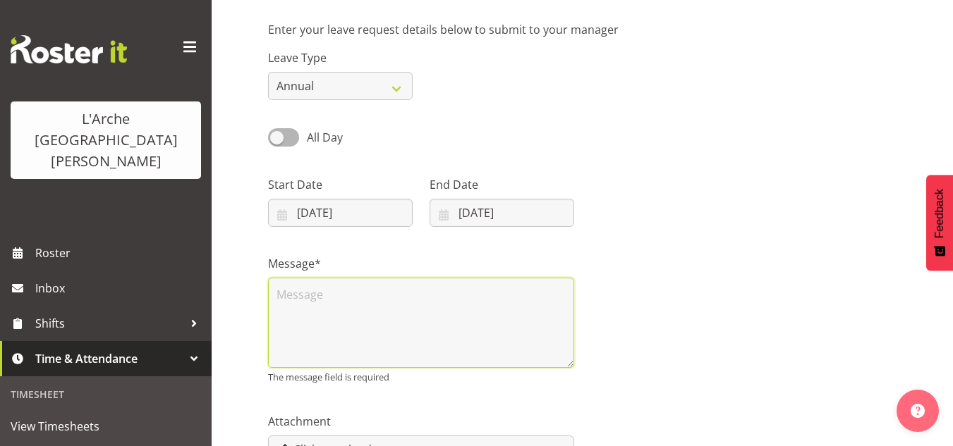
paste textarea "Hi Priya, I am applying for leave from the 17th October to the 20th October for…"
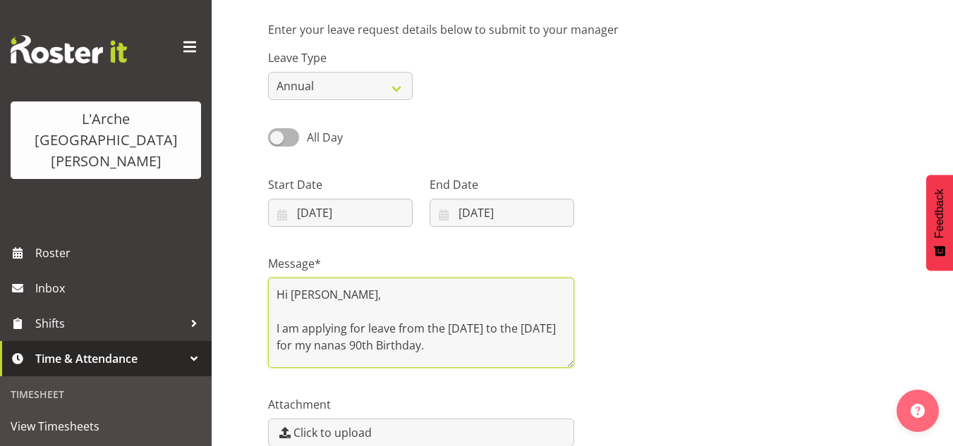
click at [506, 350] on textarea "Hi Priya, I am applying for leave from the 17th October to the 20th October for…" at bounding box center [421, 323] width 306 height 90
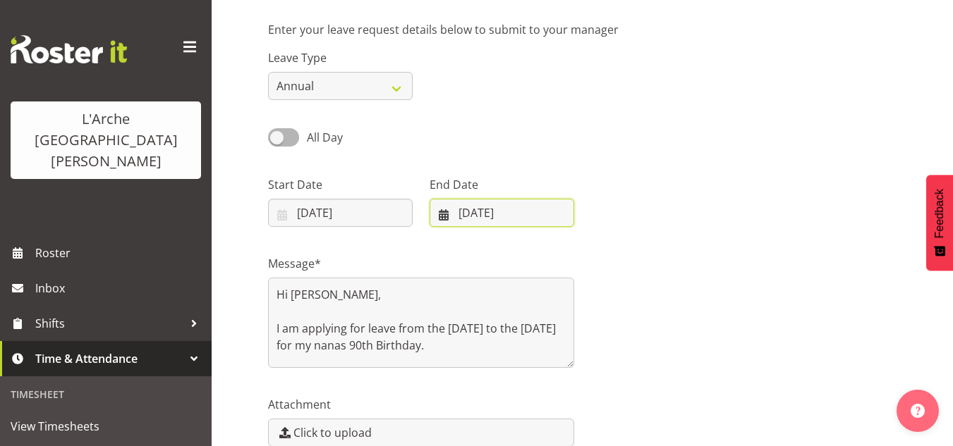
click at [465, 219] on input "20/10/2025" at bounding box center [501, 213] width 145 height 28
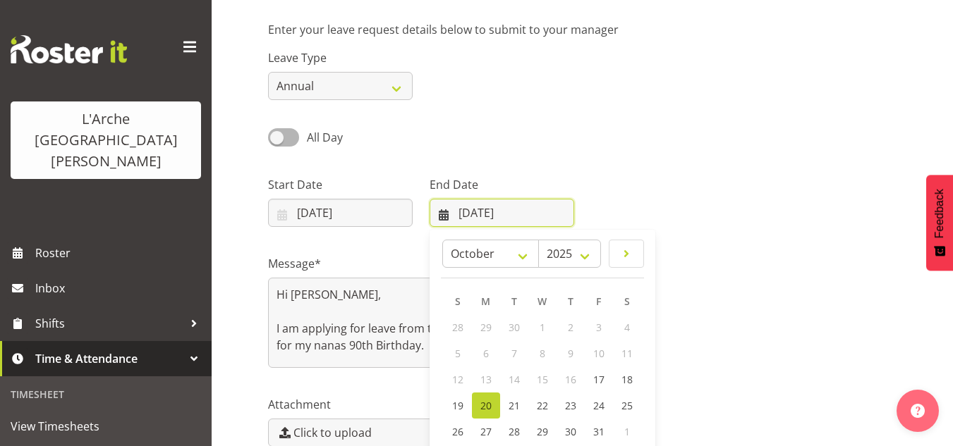
click at [465, 219] on input "20/10/2025" at bounding box center [501, 213] width 145 height 28
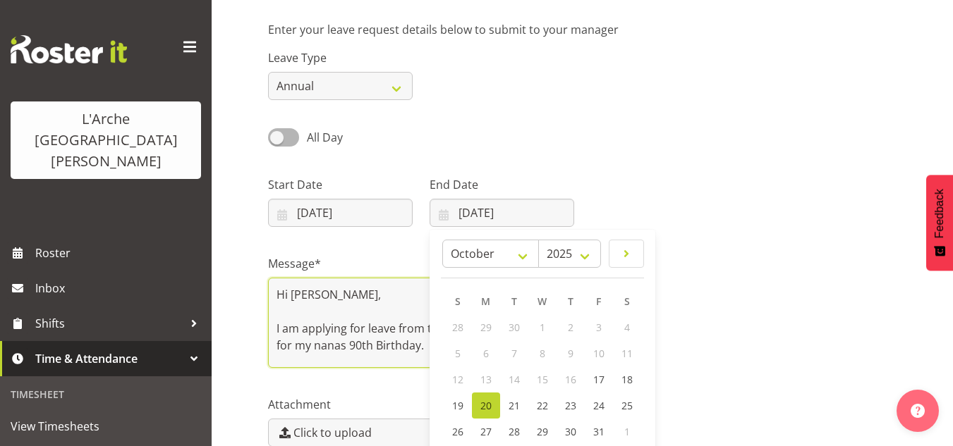
click at [398, 312] on textarea "Hi Priya, I am applying for leave from the 17th October to the 20th October for…" at bounding box center [421, 323] width 306 height 90
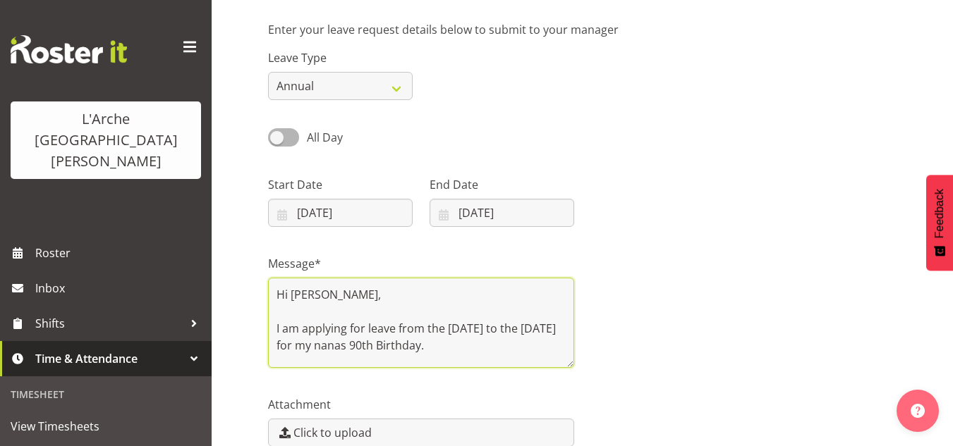
click at [505, 348] on textarea "Hi Priya, I am applying for leave from the 17th October to the 20th October for…" at bounding box center [421, 323] width 306 height 90
click at [506, 348] on textarea "Hi Priya, I am applying for leave from the 17th October to the 20th October for…" at bounding box center [421, 323] width 306 height 90
drag, startPoint x: 506, startPoint y: 348, endPoint x: 282, endPoint y: 320, distance: 225.2
click at [282, 320] on textarea "Hi Priya, I am applying for leave from the 17th October to the 20th October for…" at bounding box center [421, 323] width 306 height 90
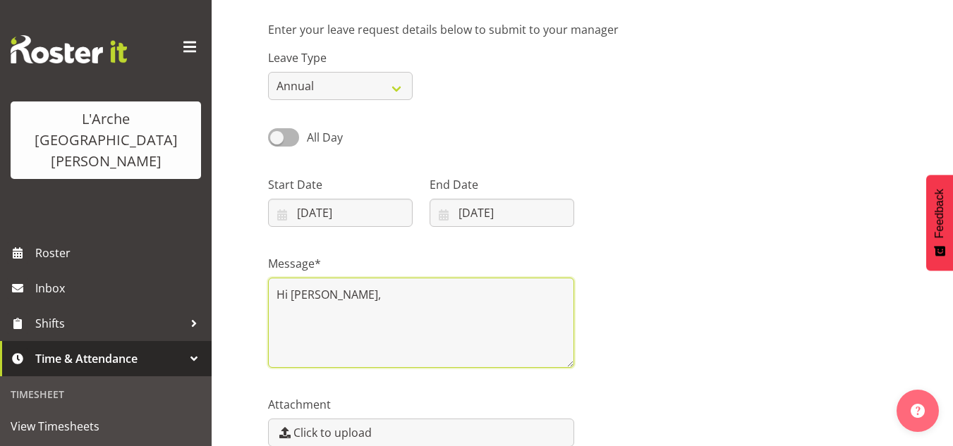
paste textarea "Hi Priya, I hope you're well. I would like to apply for leave from Thursday, 17…"
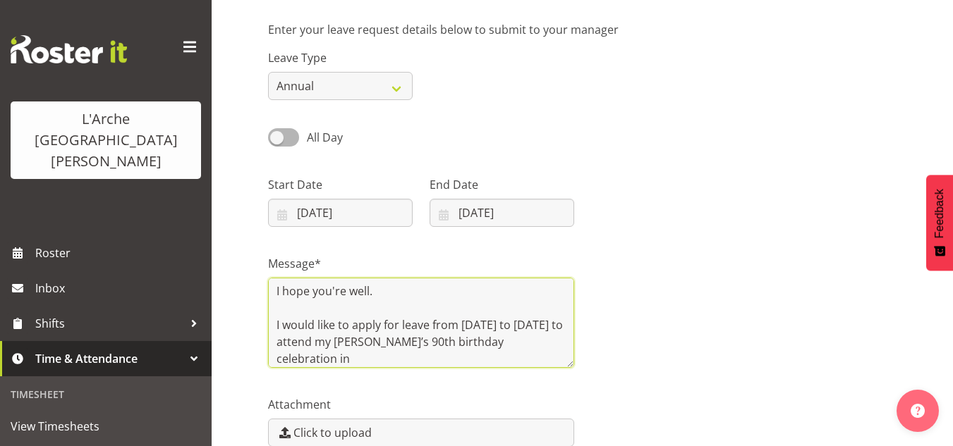
click at [282, 320] on textarea "Hi Priya, Hi Priya, I hope you're well. I would like to apply for leave from Th…" at bounding box center [421, 323] width 306 height 90
click at [500, 346] on textarea "Hi Priya, Hi Priya, I hope you're well. I would like to apply for leave from Th…" at bounding box center [421, 323] width 306 height 90
click at [481, 353] on textarea "Hi Priya, Hi Priya, I hope you're well. I would like to apply for leave from Th…" at bounding box center [421, 323] width 306 height 90
type textarea "Hi Priya, Hi Priya, I hope you're well. I would like to apply for leave from Th…"
click at [486, 357] on textarea "Hi Priya, Hi Priya, I hope you're well. I would like to apply for leave from Th…" at bounding box center [421, 323] width 306 height 90
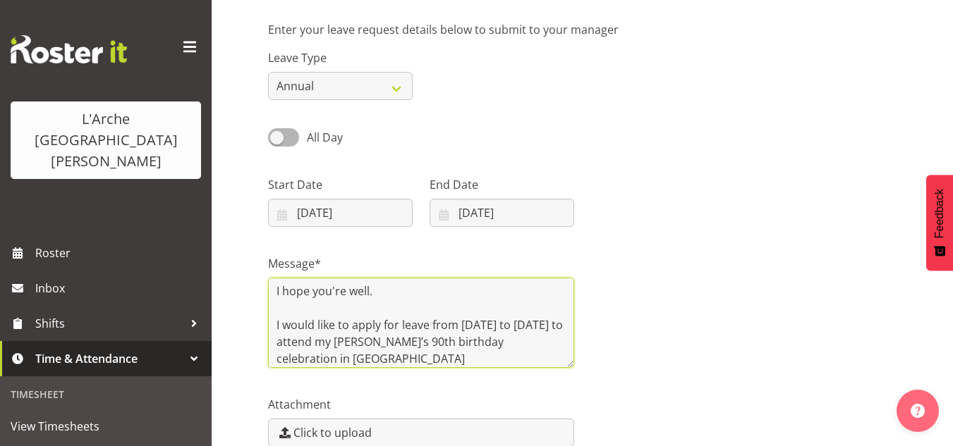
drag, startPoint x: 486, startPoint y: 357, endPoint x: 439, endPoint y: 339, distance: 50.4
click at [439, 339] on textarea "Hi Priya, Hi Priya, I hope you're well. I would like to apply for leave from Th…" at bounding box center [421, 323] width 306 height 90
click at [522, 355] on textarea "Hi Priya, Hi Priya, I hope you're well. I would like to apply for leave from Th…" at bounding box center [421, 323] width 306 height 90
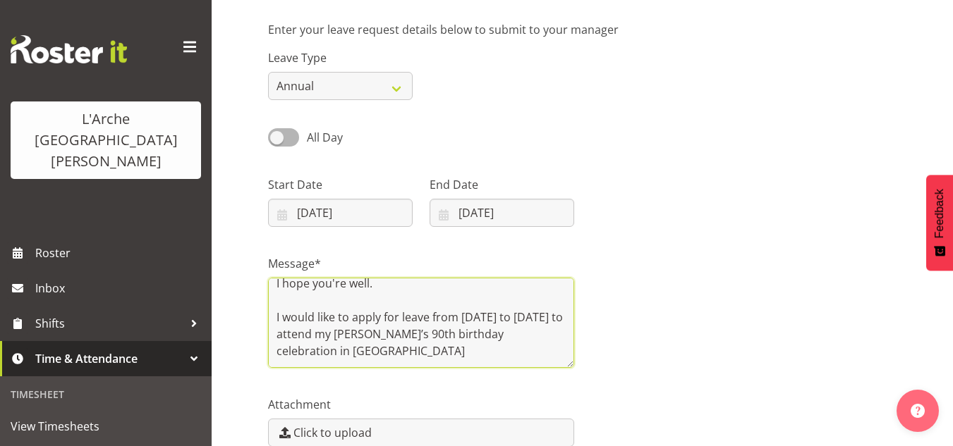
drag, startPoint x: 522, startPoint y: 355, endPoint x: 472, endPoint y: 358, distance: 49.4
click at [472, 358] on textarea "Hi Priya, Hi Priya, I hope you're well. I would like to apply for leave from Th…" at bounding box center [421, 323] width 306 height 90
click at [524, 350] on textarea "Hi Priya, Hi Priya, I hope you're well. I would like to apply for leave from Th…" at bounding box center [421, 323] width 306 height 90
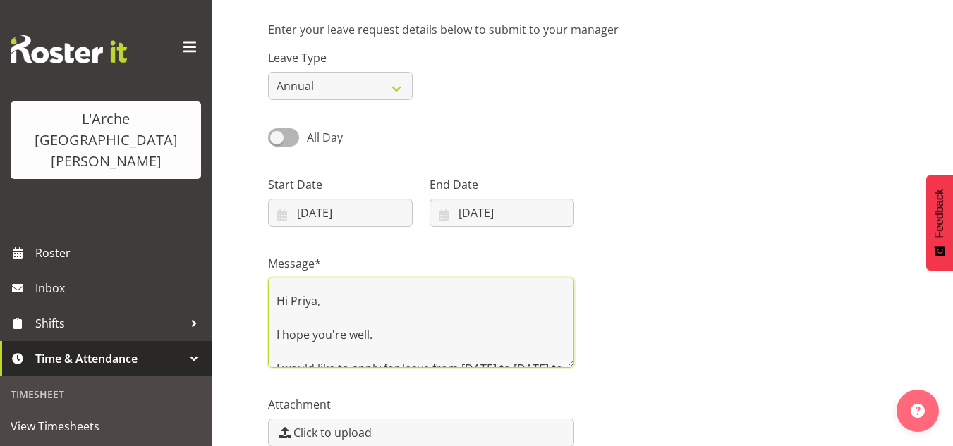
scroll to position [0, 0]
drag, startPoint x: 524, startPoint y: 350, endPoint x: 270, endPoint y: 296, distance: 259.4
click at [270, 296] on textarea "Hi Priya, Hi Priya, I hope you're well. I would like to apply for leave from Th…" at bounding box center [421, 323] width 306 height 90
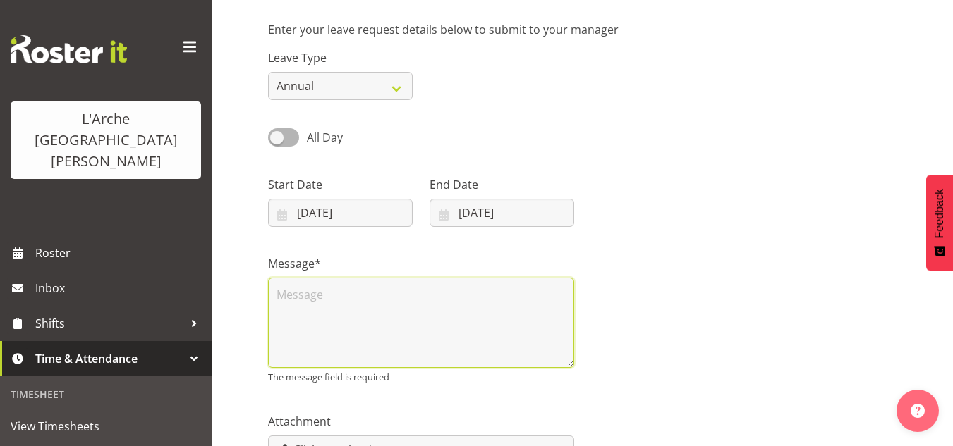
click at [324, 291] on textarea at bounding box center [421, 323] width 306 height 90
paste textarea "Hi Priya, I hope you're well. I would like to apply for leave from Thursday, 17…"
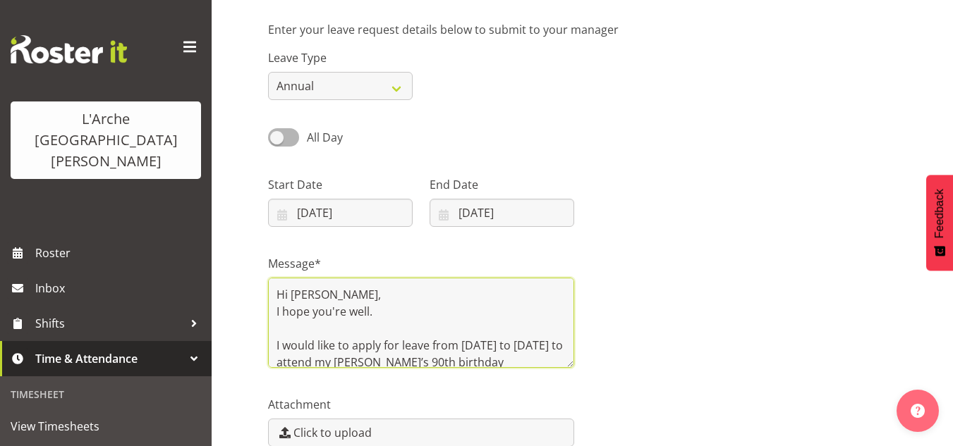
click at [331, 290] on textarea "Hi Priya, I hope you're well. I would like to apply for leave from Thursday, 17…" at bounding box center [421, 323] width 306 height 90
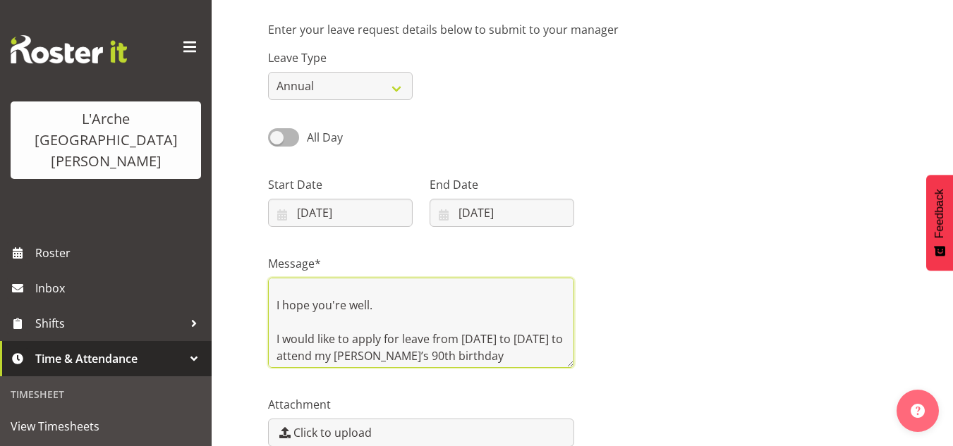
scroll to position [45, 0]
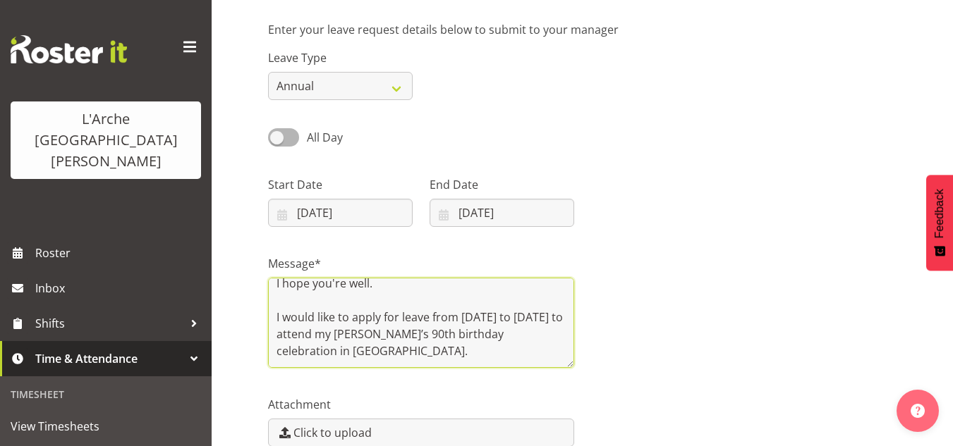
click at [490, 352] on textarea "Hi Priya, I hope you're well. I would like to apply for leave from Thursday, 17…" at bounding box center [421, 323] width 306 height 90
click at [532, 353] on textarea "Hi Priya, I hope you're well. I would like to apply for leave from Thursday, 17…" at bounding box center [421, 323] width 306 height 90
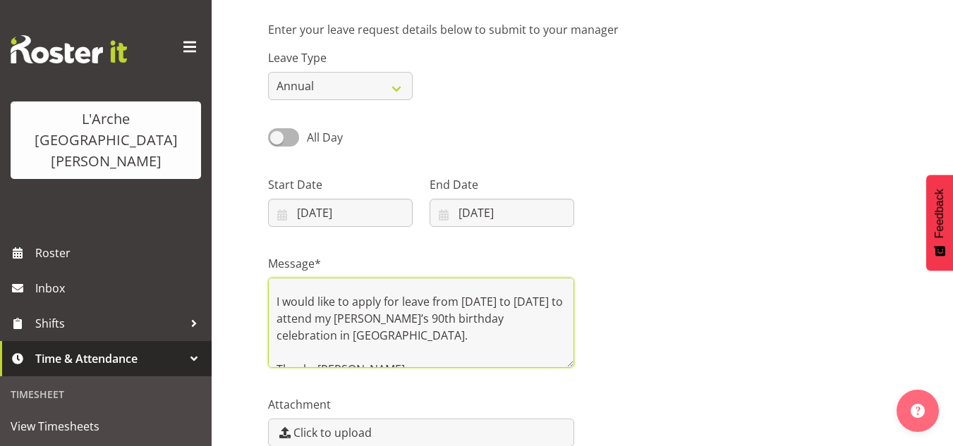
scroll to position [68, 0]
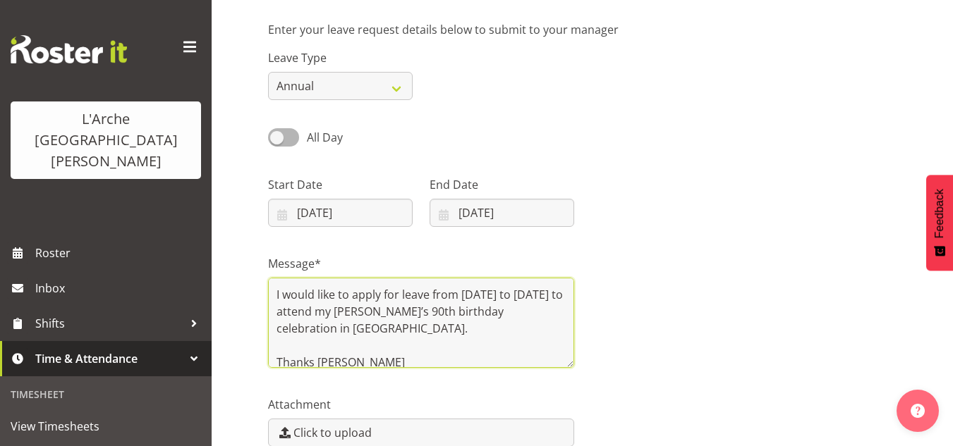
click at [377, 308] on textarea "Hi Priya, I hope you're well. I would like to apply for leave from Thursday, 17…" at bounding box center [421, 323] width 306 height 90
click at [451, 315] on textarea "Hi Priya, I hope you're well. I would like to apply for leave from Thursday, 17…" at bounding box center [421, 323] width 306 height 90
click at [458, 316] on textarea "Hi Priya, I hope you're well. I would like to apply for leave from Thursday, 17…" at bounding box center [421, 323] width 306 height 90
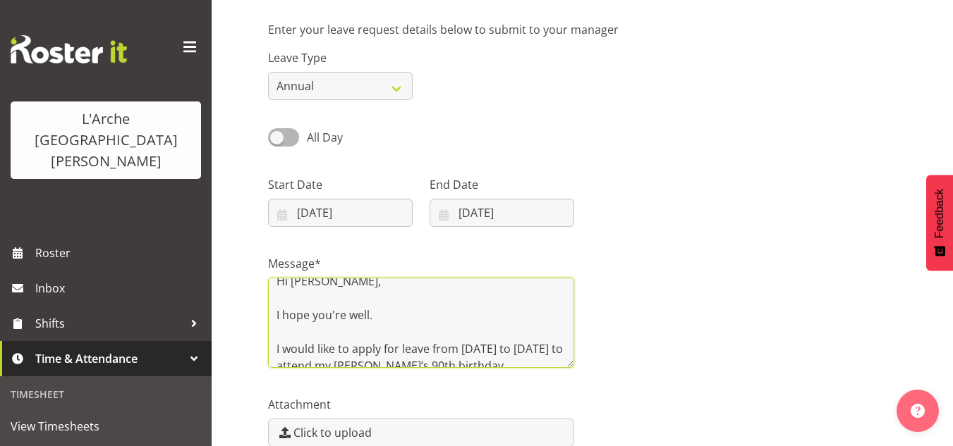
scroll to position [0, 0]
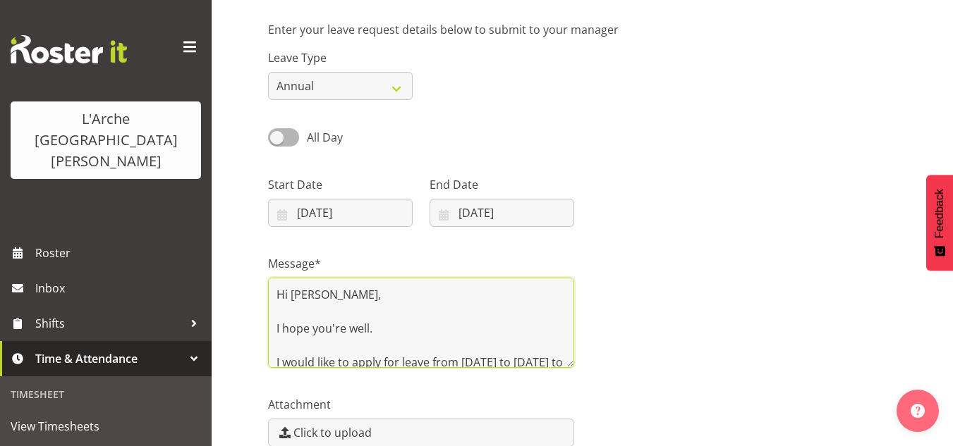
click at [465, 311] on textarea "Hi Priya, I hope you're well. I would like to apply for leave from Thursday, 17…" at bounding box center [421, 323] width 306 height 90
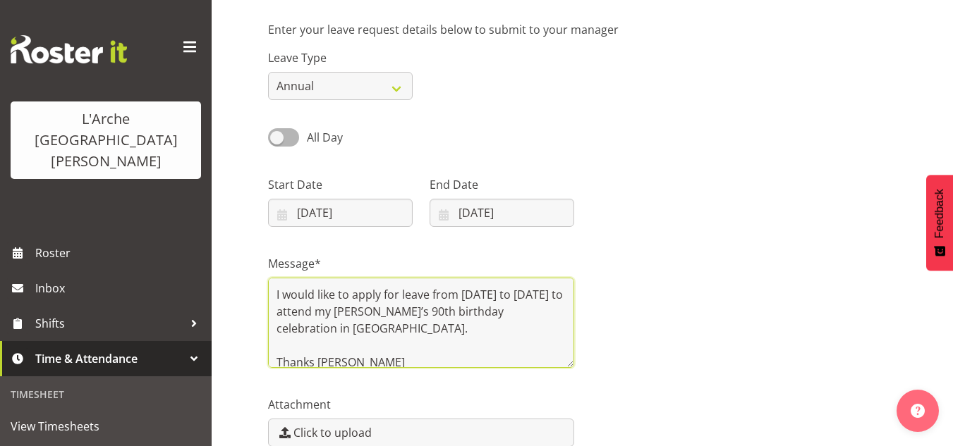
scroll to position [79, 0]
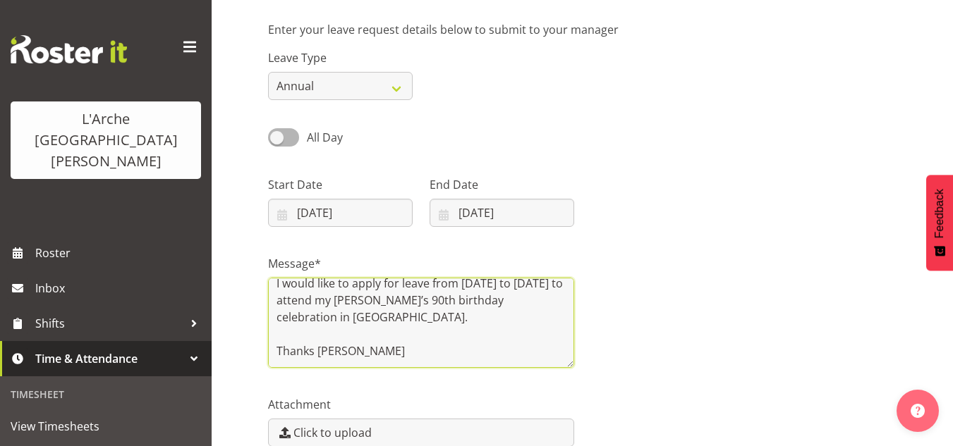
click at [384, 361] on textarea "Hi Priya, I hope you're well. I would like to apply for leave from Thursday, 17…" at bounding box center [421, 323] width 306 height 90
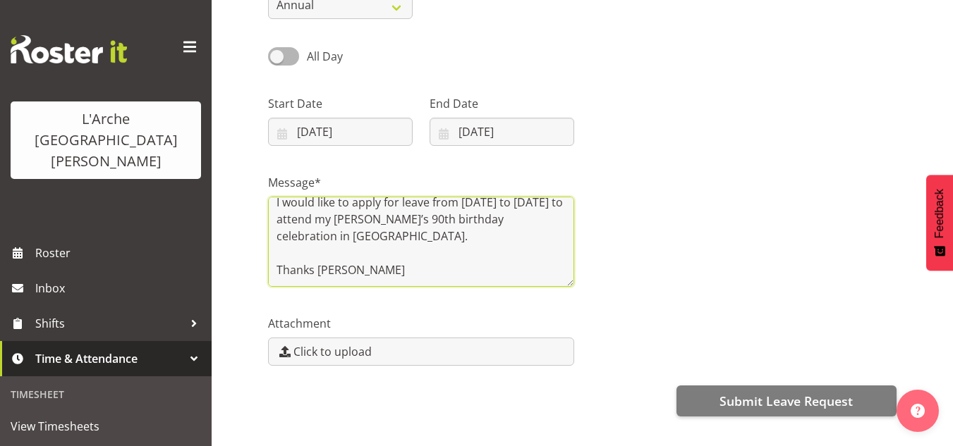
scroll to position [190, 0]
type textarea "Hi Priya, I hope you're well. I would like to apply for leave from Thursday, 17…"
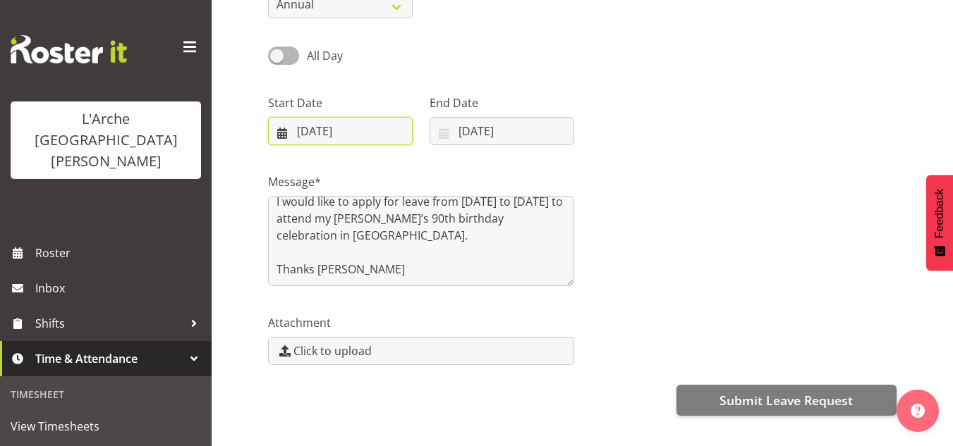
click at [356, 136] on input "17/10/2025" at bounding box center [340, 131] width 145 height 28
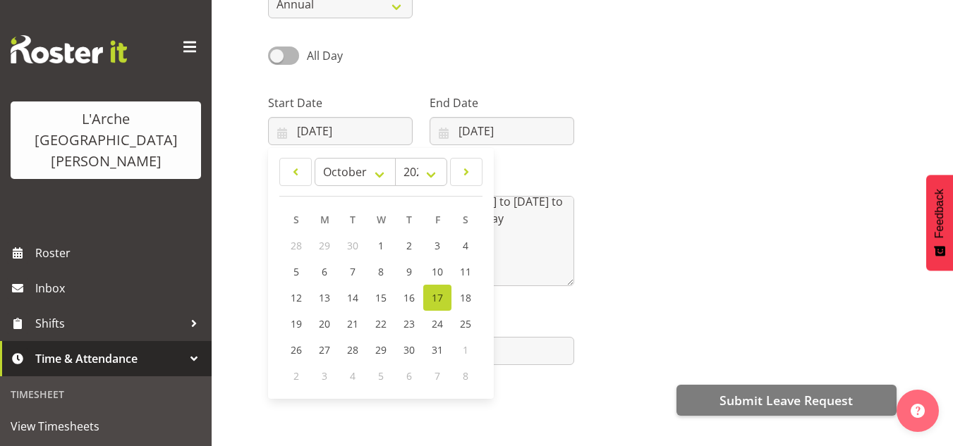
click at [442, 291] on link "17" at bounding box center [437, 298] width 28 height 26
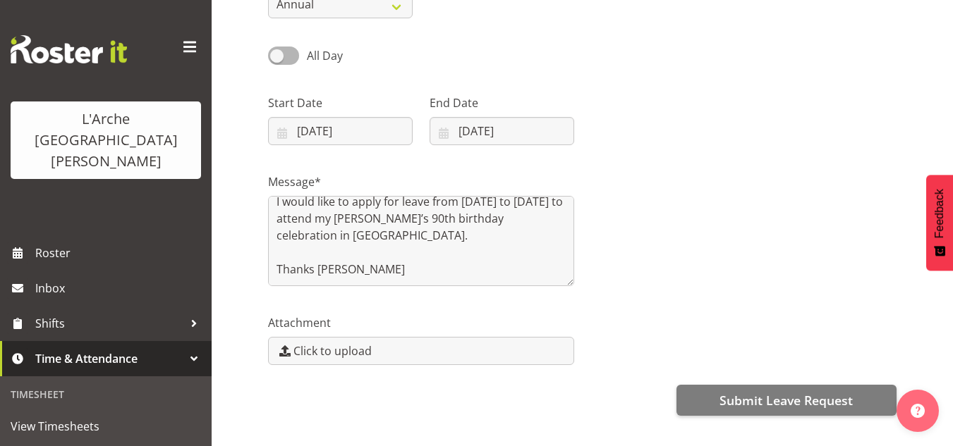
click at [640, 149] on div at bounding box center [743, 114] width 323 height 79
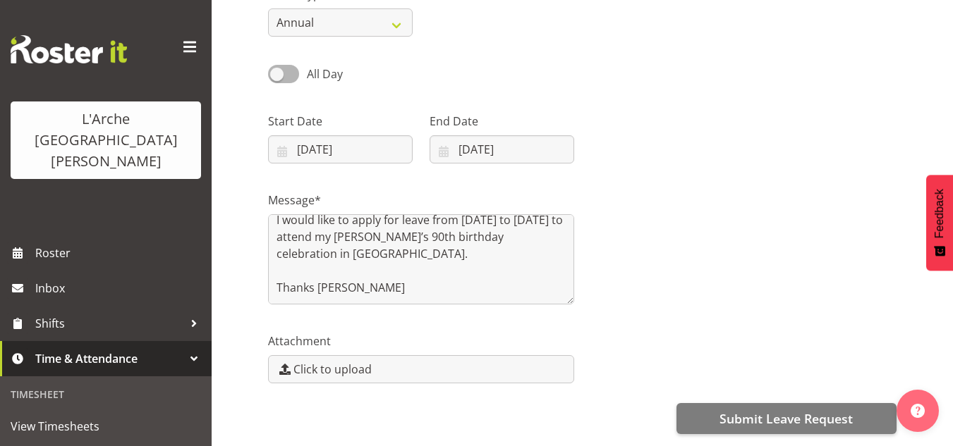
scroll to position [198, 0]
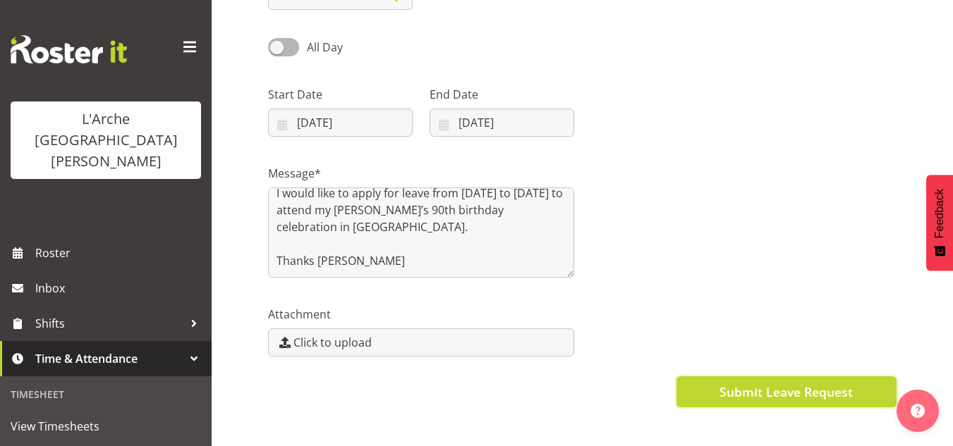
click at [762, 385] on span "Submit Leave Request" at bounding box center [785, 392] width 133 height 18
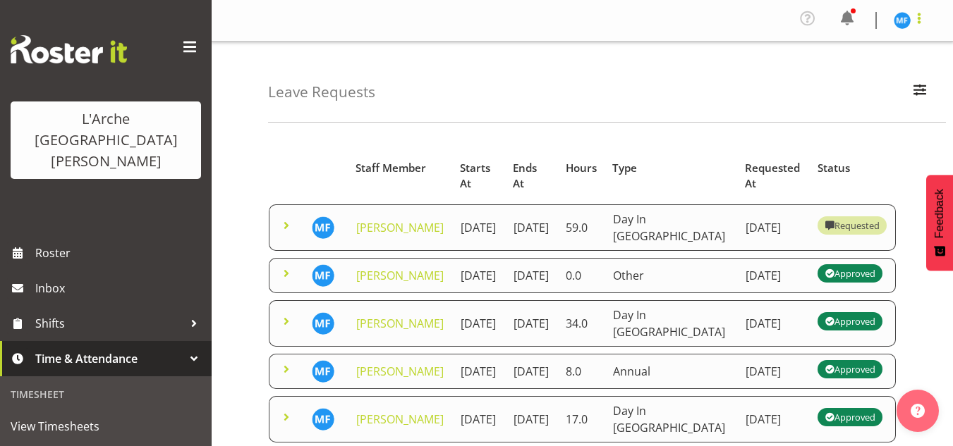
click at [919, 20] on span at bounding box center [918, 18] width 17 height 17
click at [880, 80] on link "Log Out" at bounding box center [859, 77] width 135 height 25
